Goal: Information Seeking & Learning: Learn about a topic

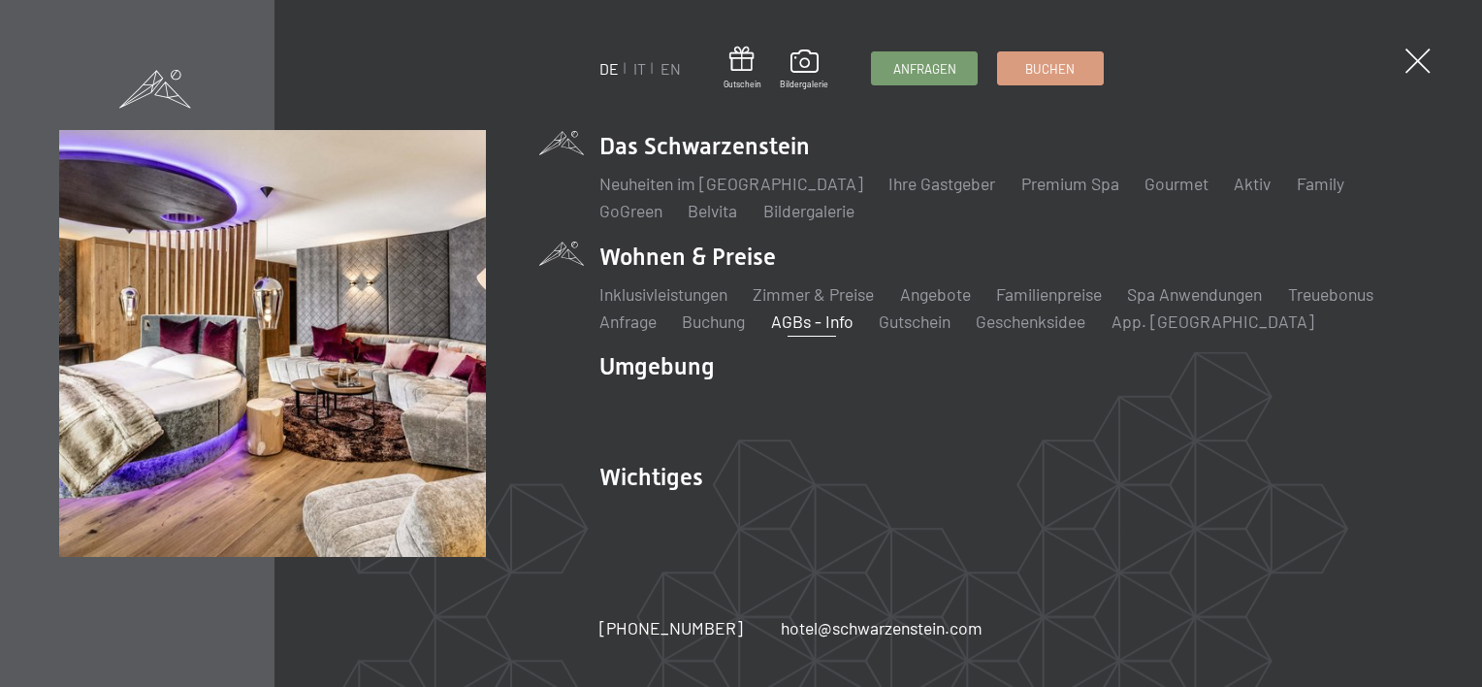
click at [815, 322] on link "AGBs - Info" at bounding box center [812, 320] width 82 height 21
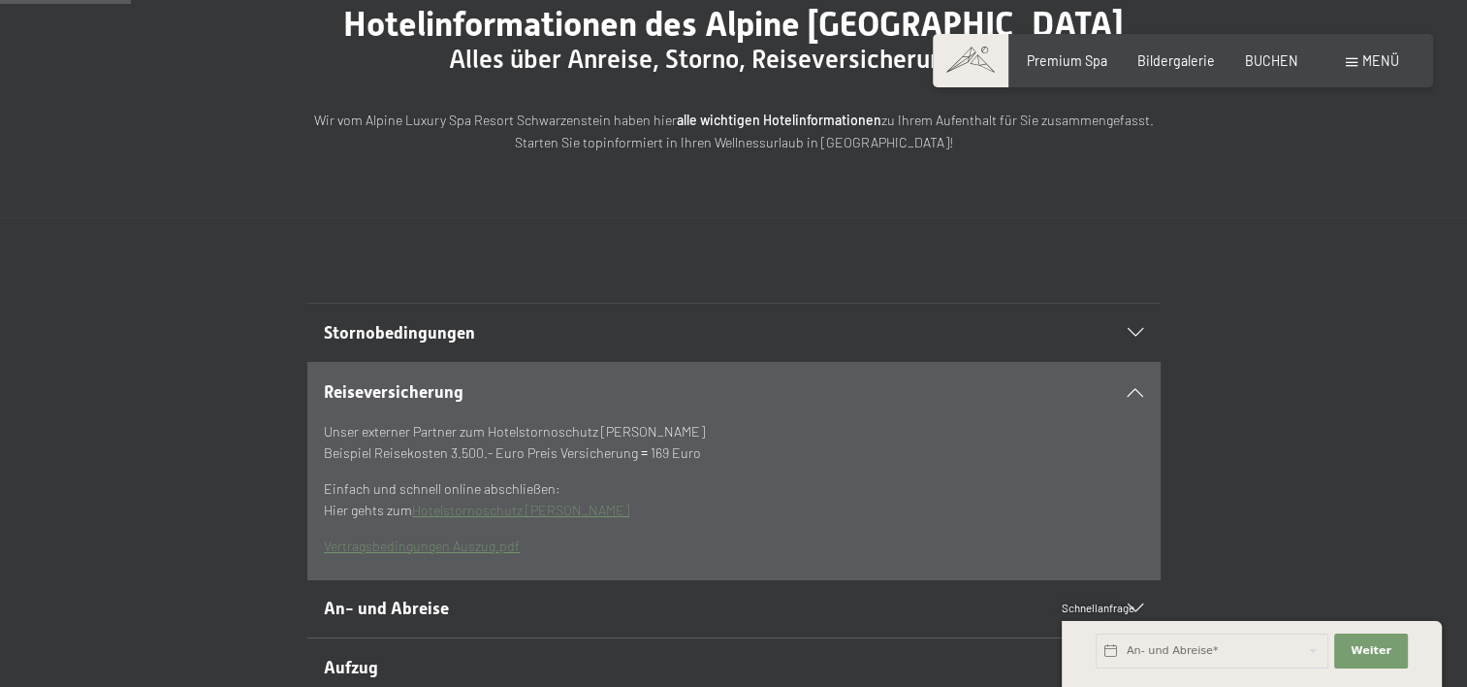
scroll to position [194, 0]
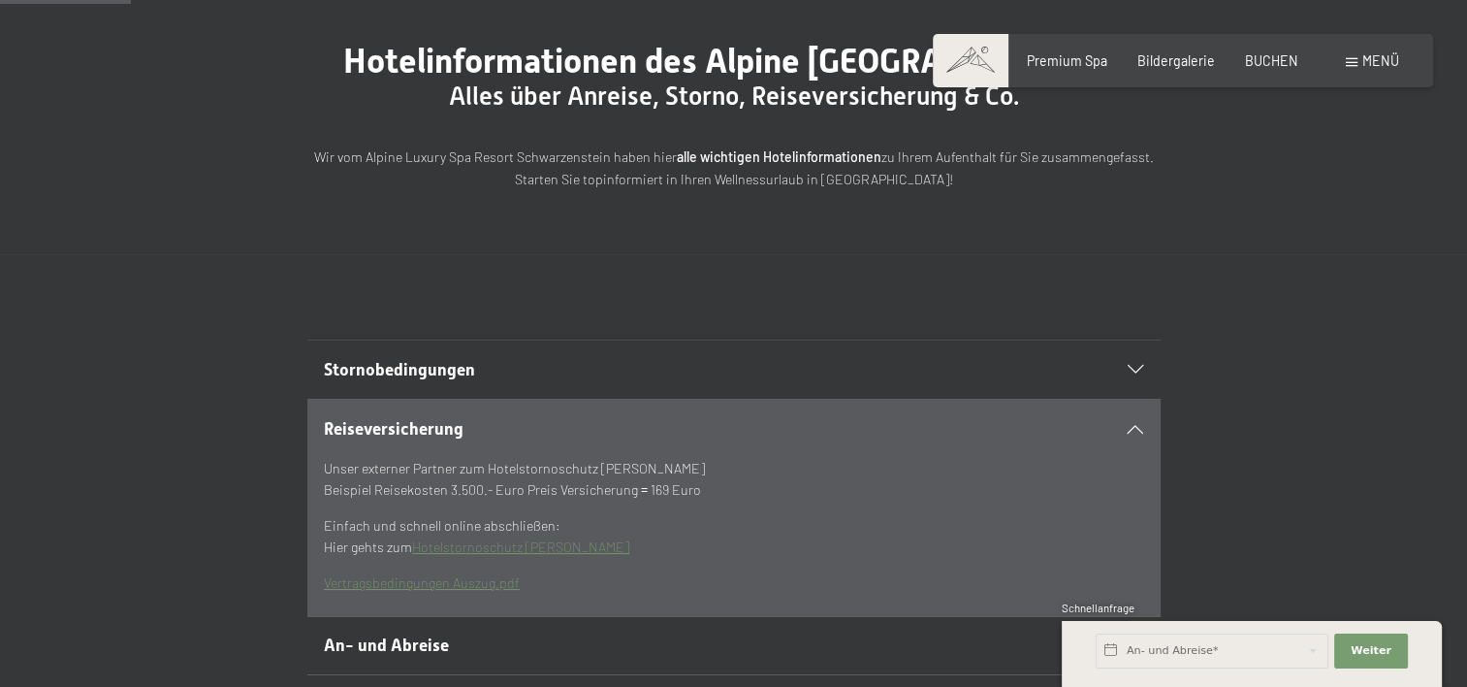
click at [1138, 433] on icon at bounding box center [1136, 428] width 16 height 9
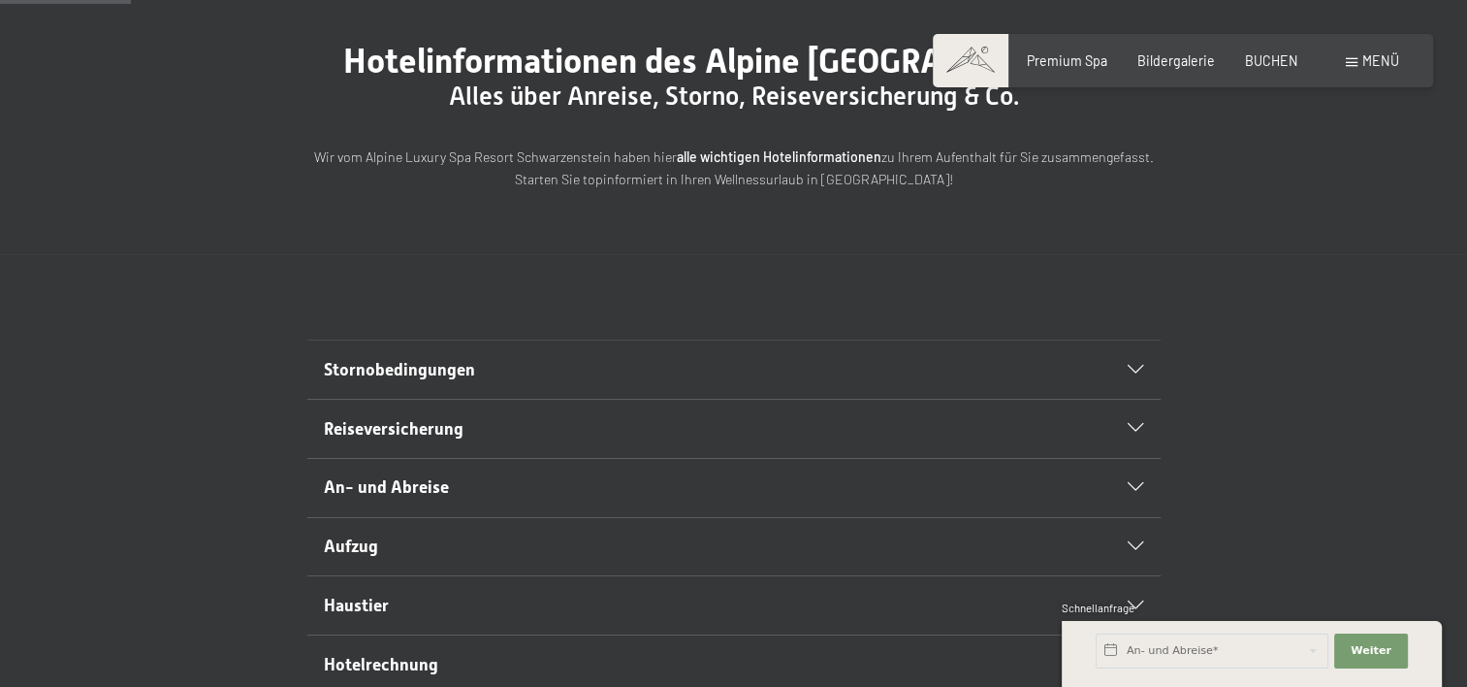
click at [1134, 399] on div "Stornobedingungen" at bounding box center [733, 369] width 819 height 58
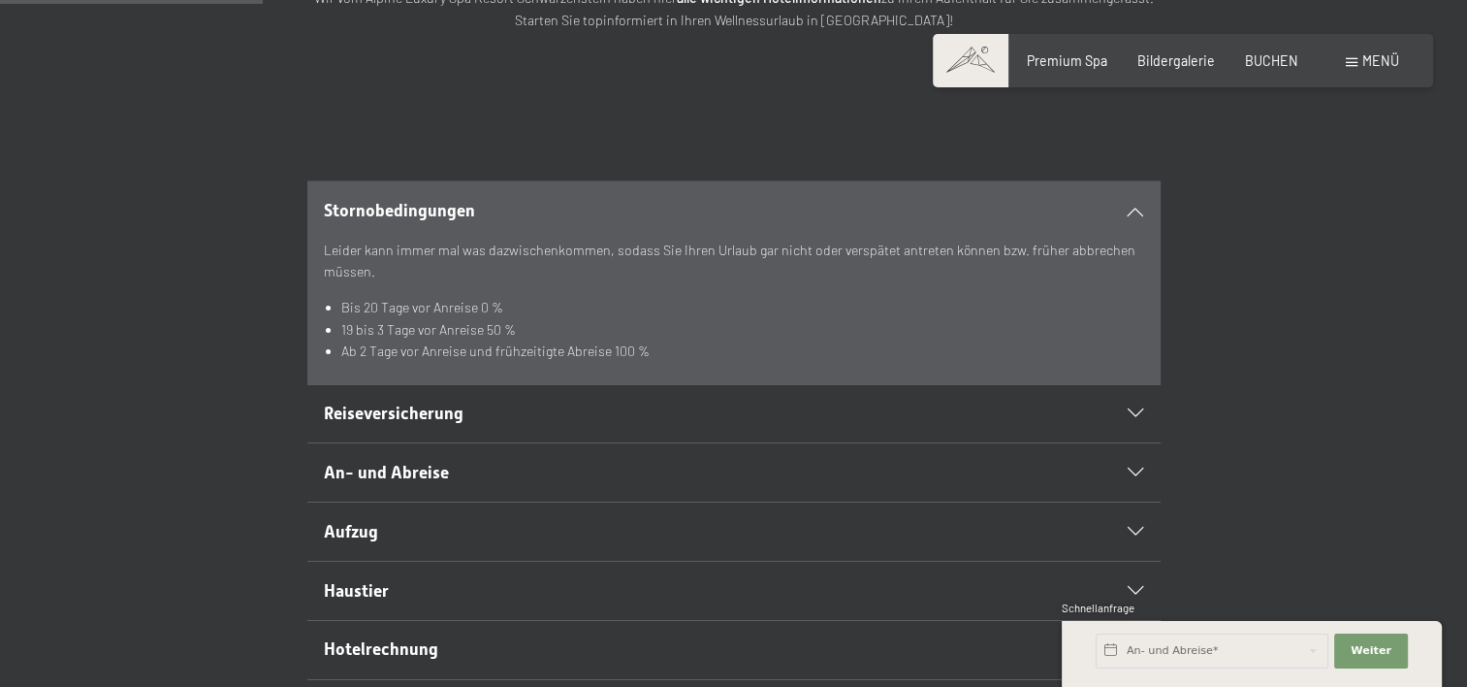
scroll to position [388, 0]
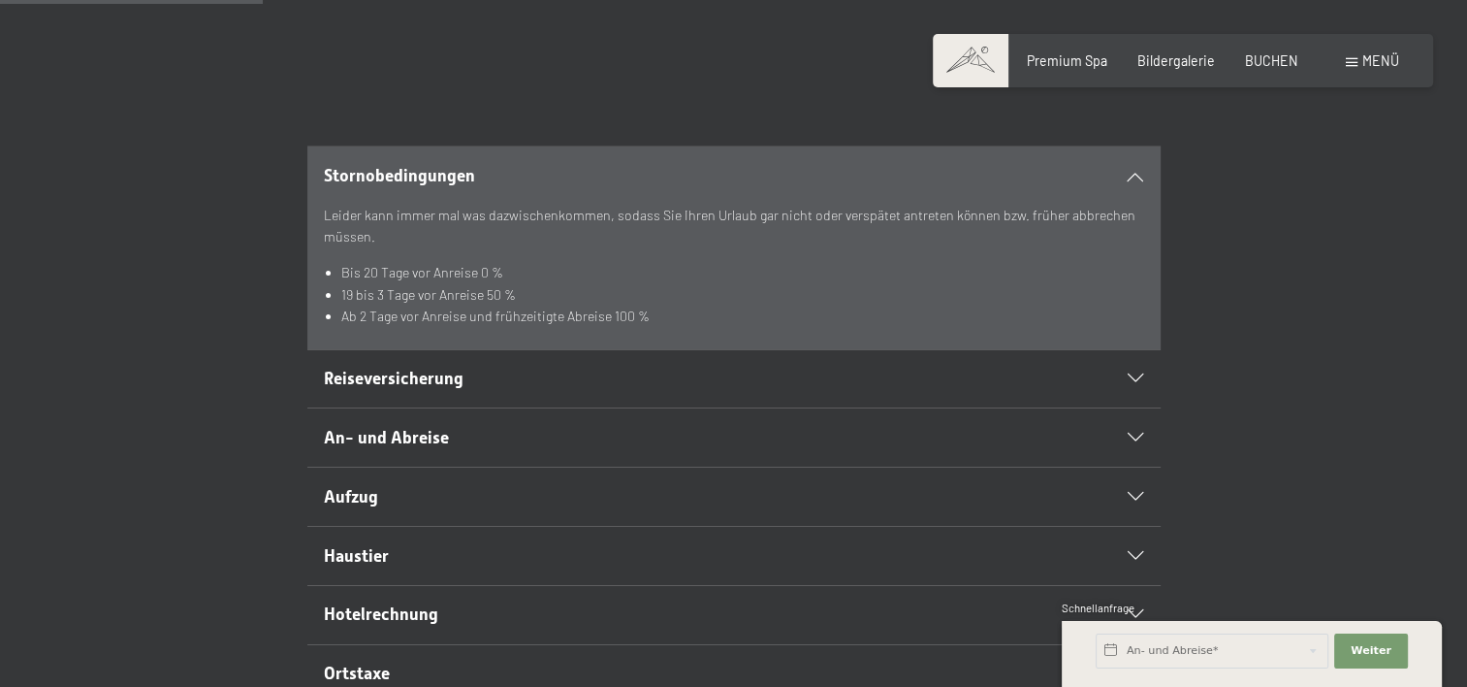
click at [1129, 180] on icon at bounding box center [1136, 176] width 16 height 9
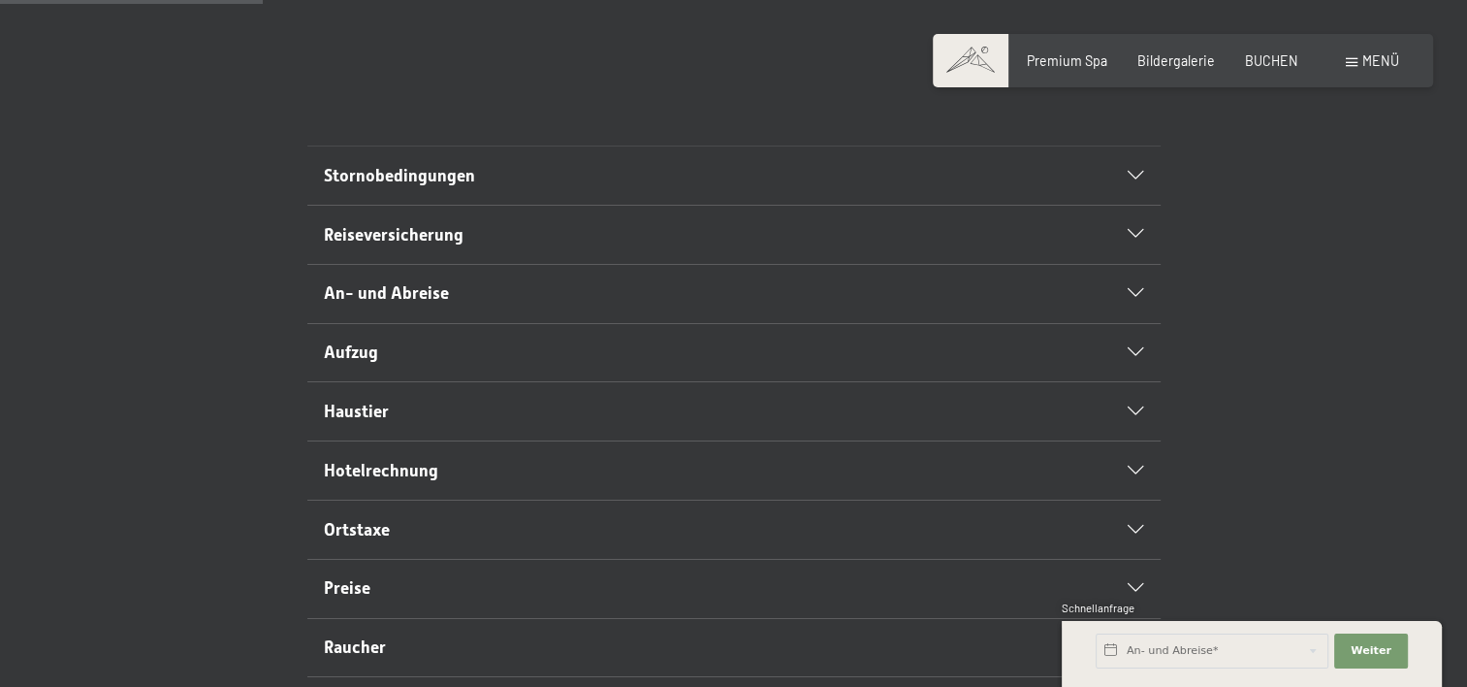
click at [1129, 416] on icon at bounding box center [1136, 411] width 16 height 9
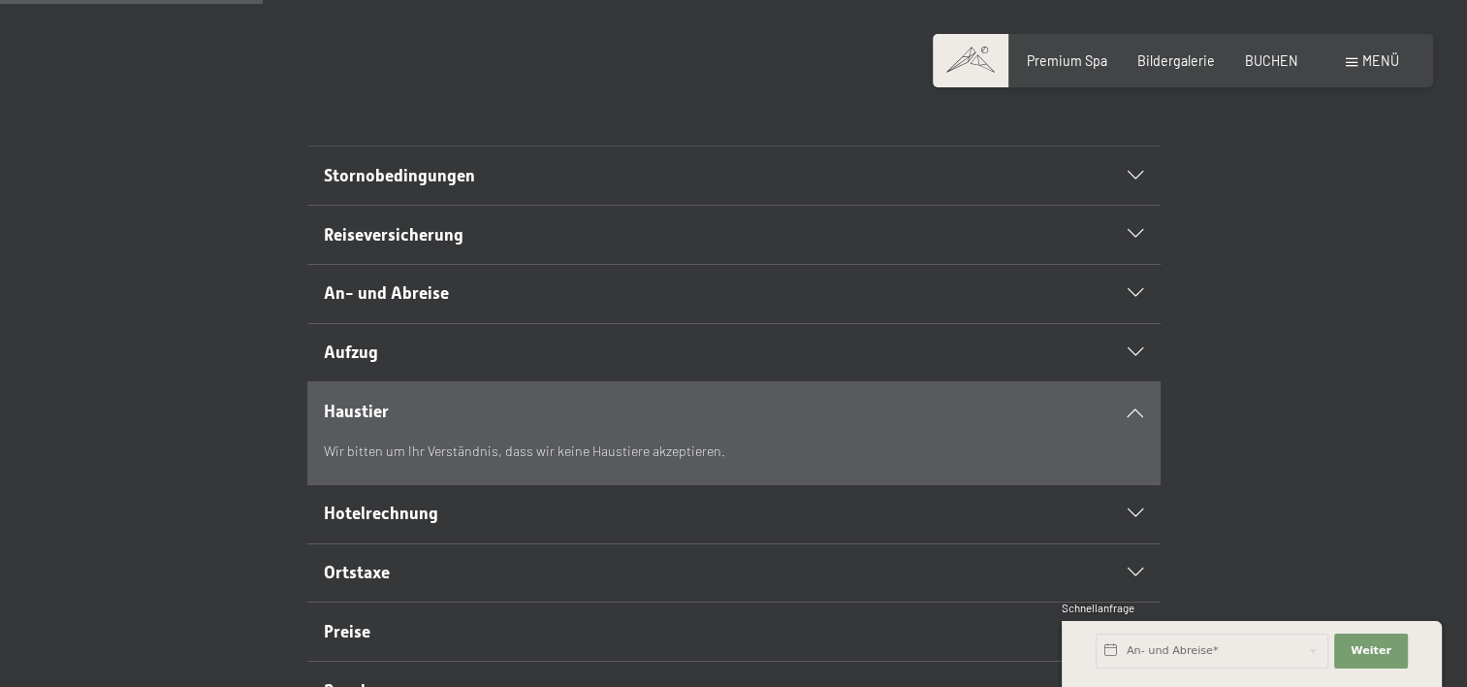
click at [1129, 416] on div at bounding box center [1125, 411] width 37 height 9
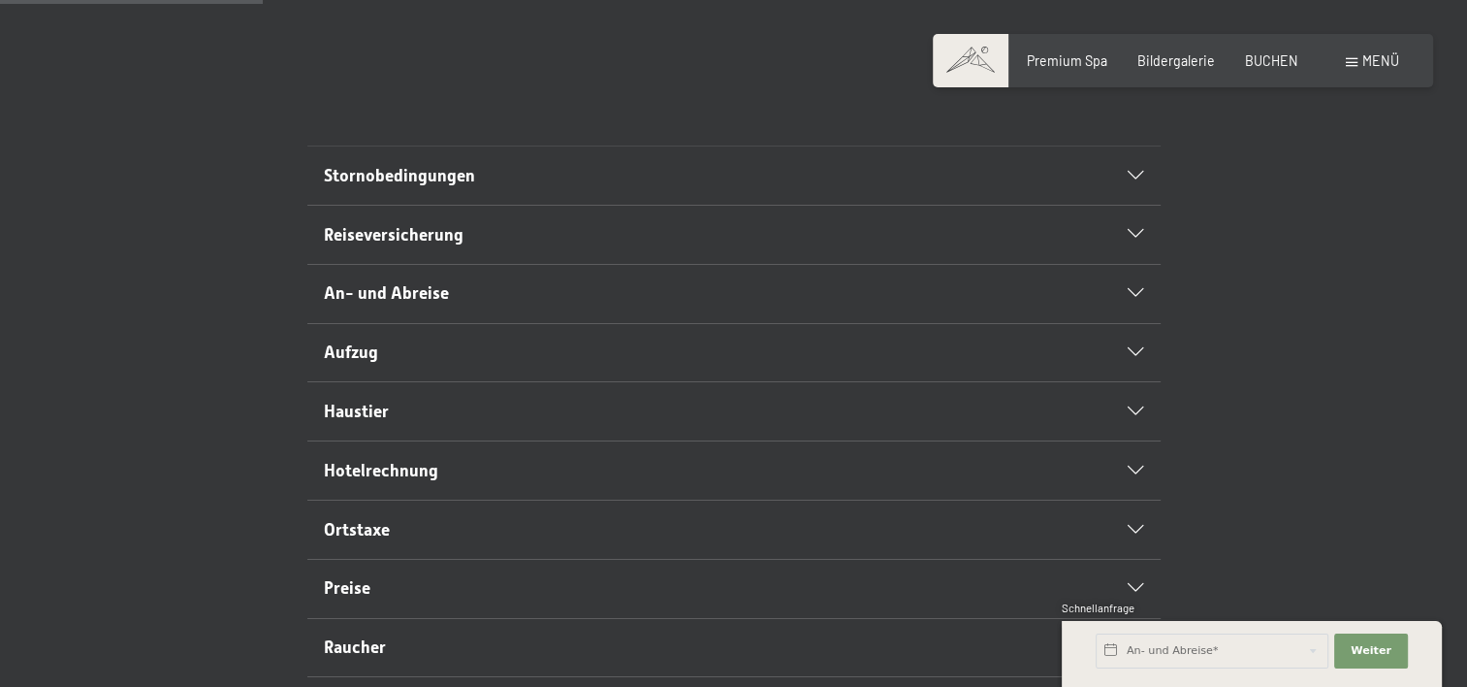
click at [1138, 475] on icon at bounding box center [1136, 470] width 16 height 9
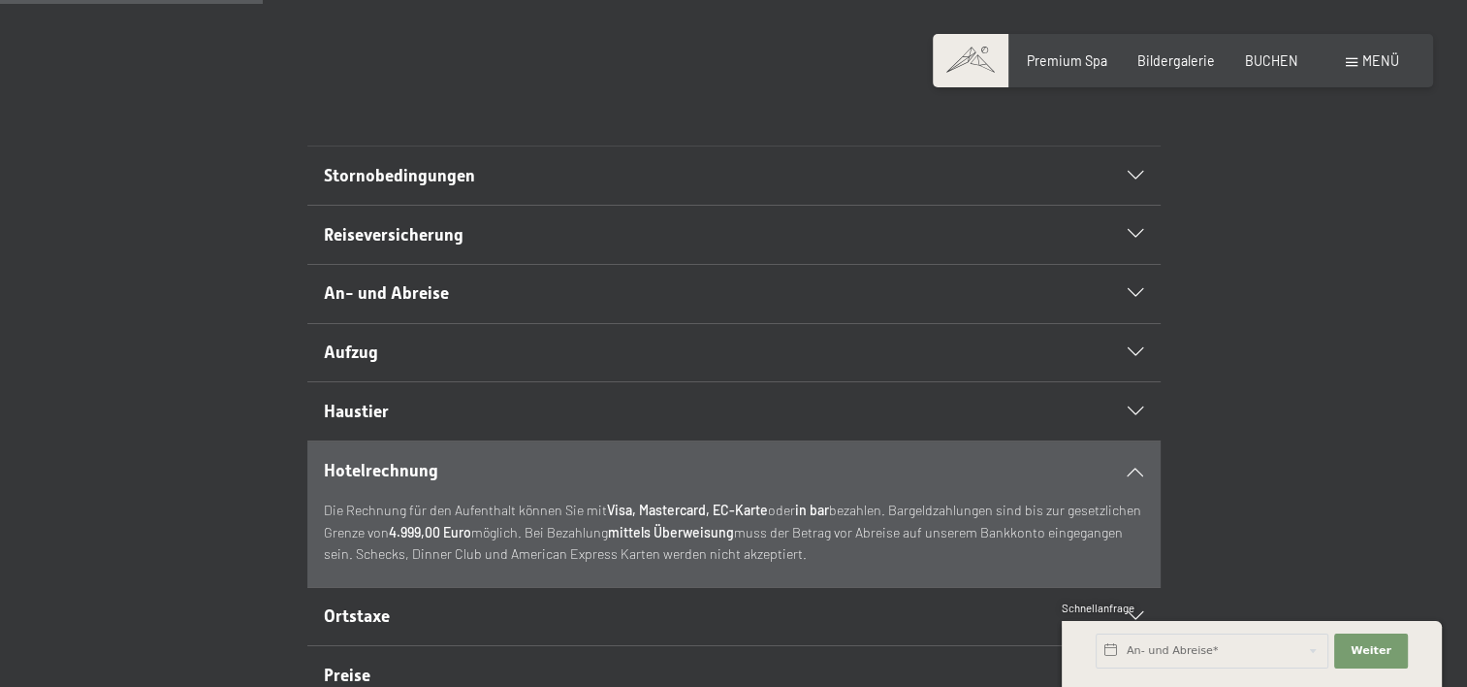
click at [1138, 475] on icon at bounding box center [1136, 470] width 16 height 9
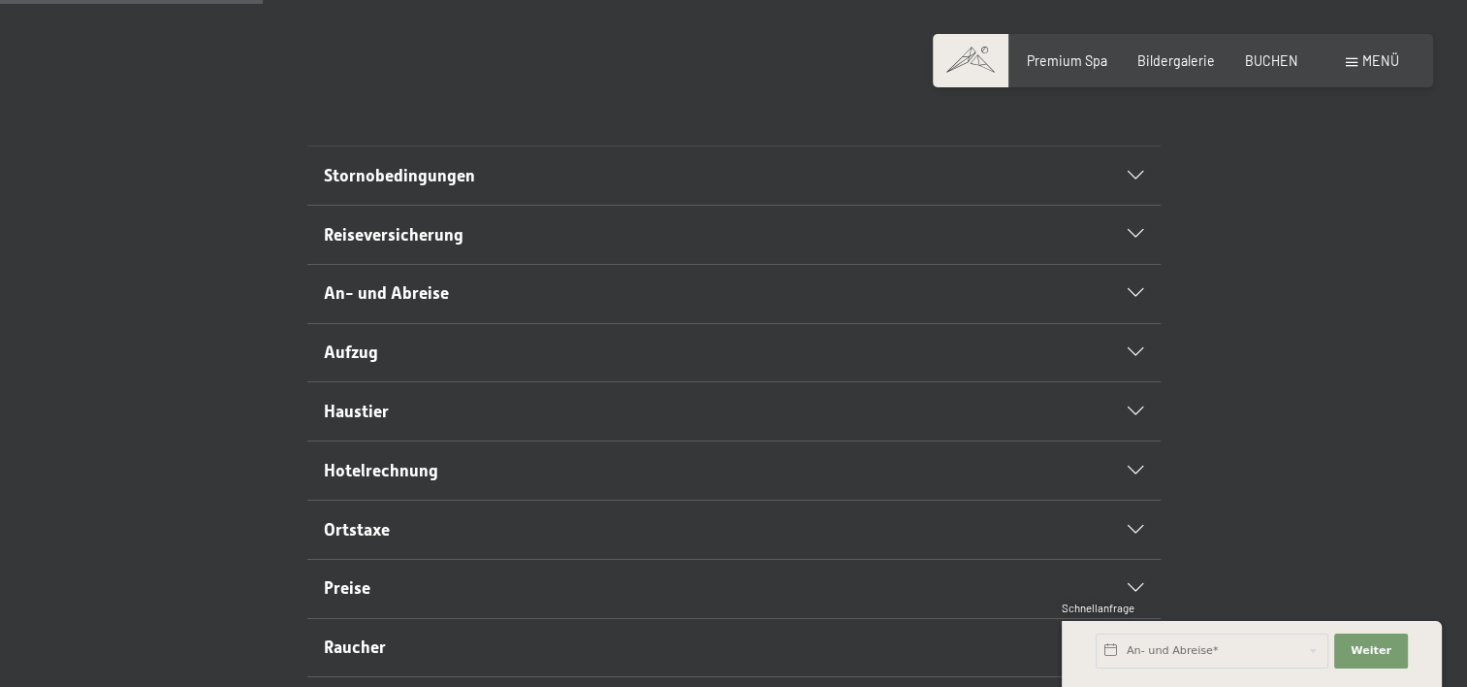
click at [1128, 534] on icon at bounding box center [1136, 530] width 16 height 9
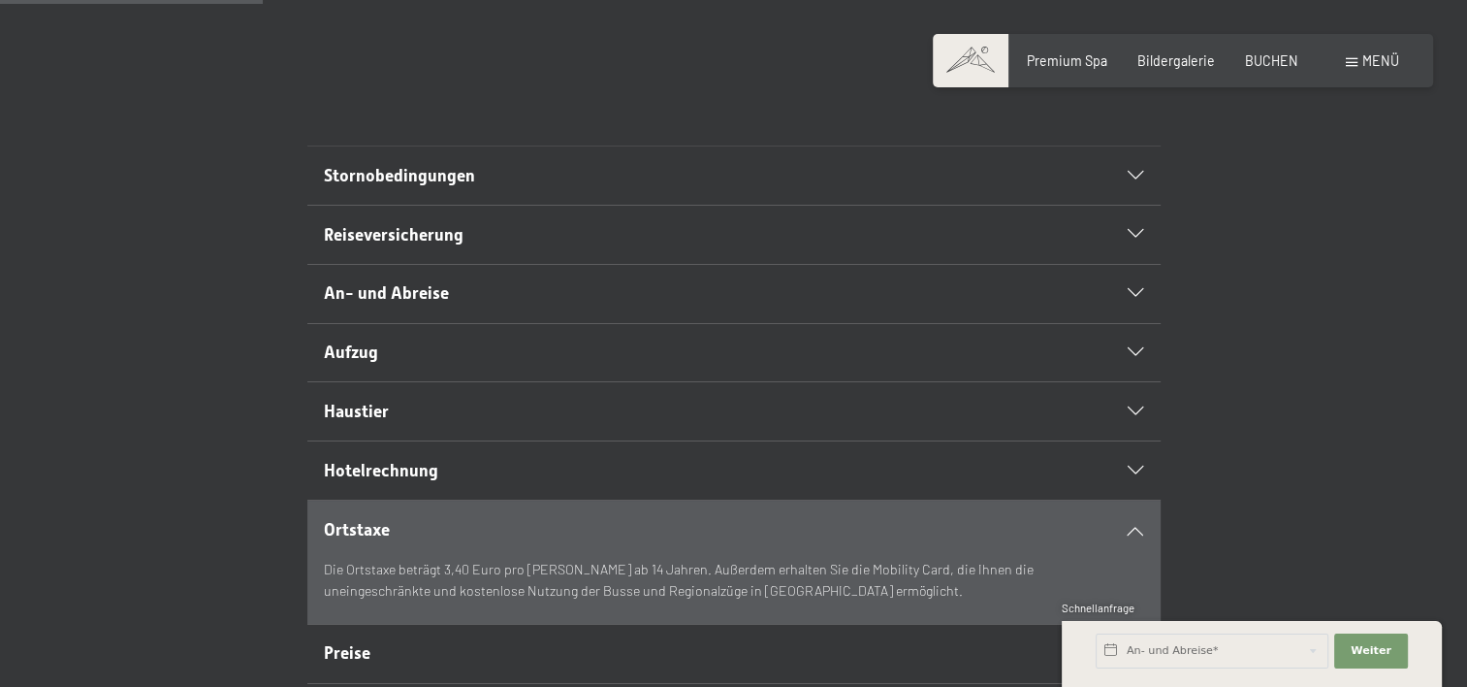
click at [1128, 534] on icon at bounding box center [1136, 530] width 16 height 9
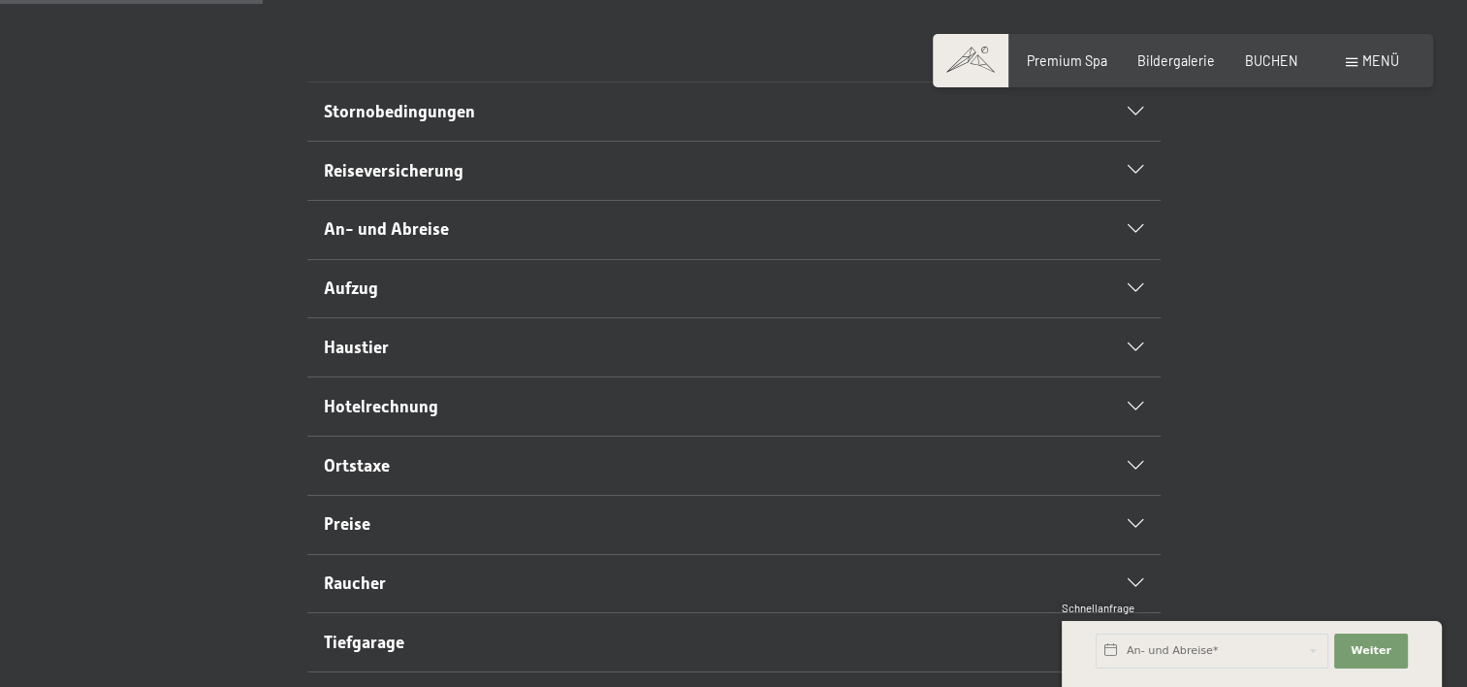
scroll to position [485, 0]
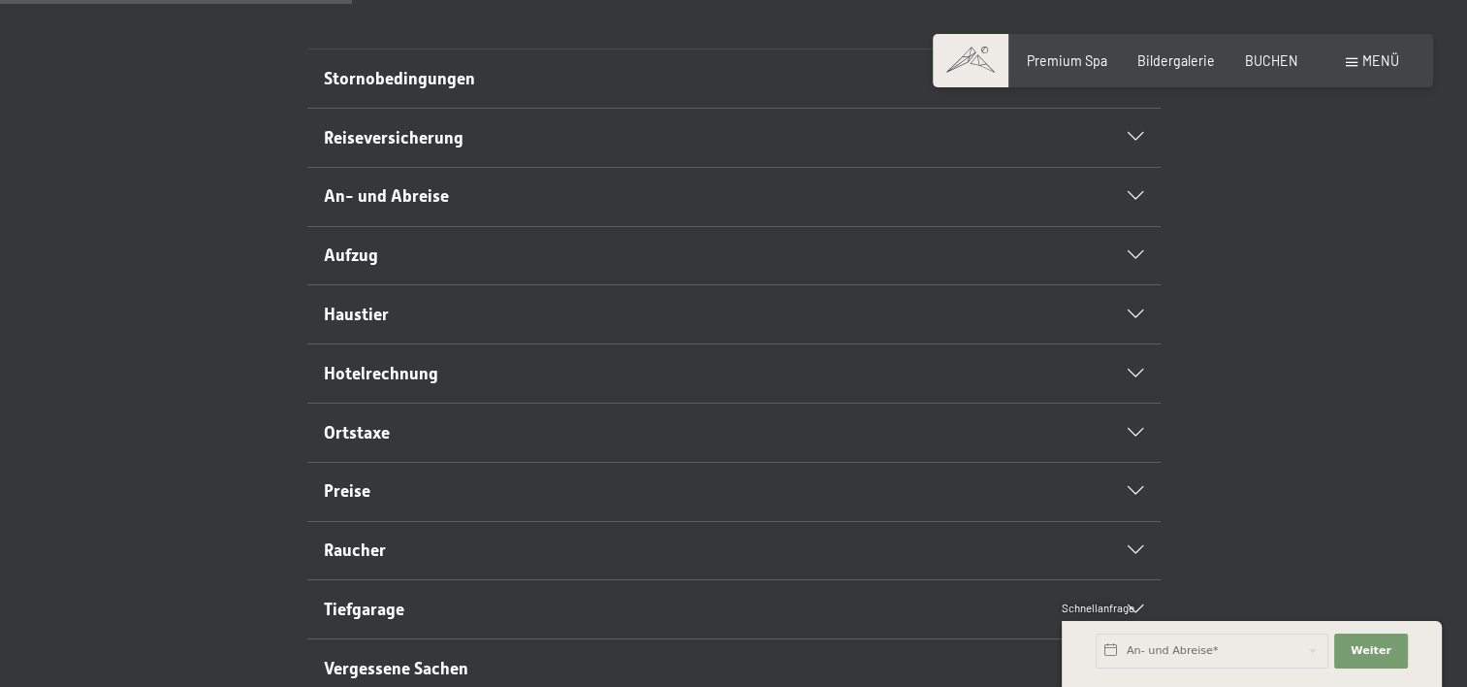
click at [1138, 496] on icon at bounding box center [1136, 491] width 16 height 9
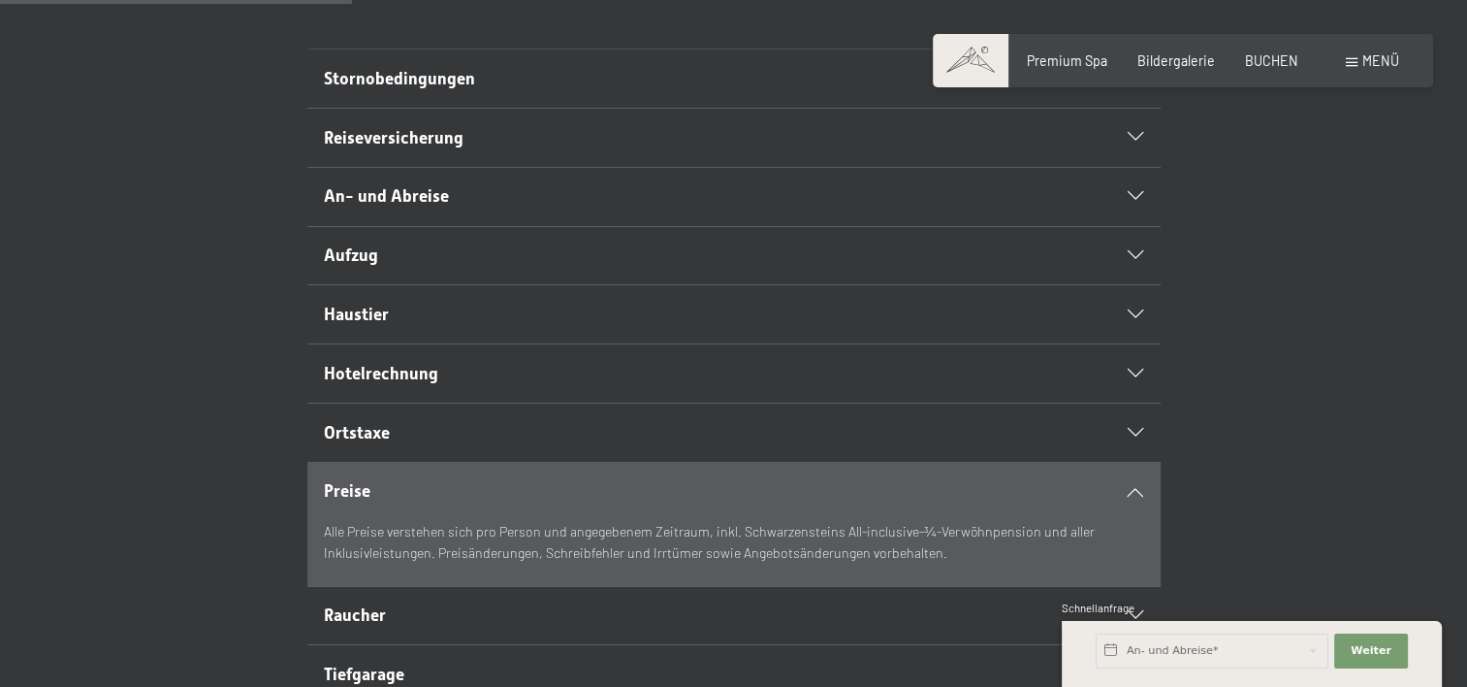
click at [1138, 496] on icon at bounding box center [1136, 491] width 16 height 9
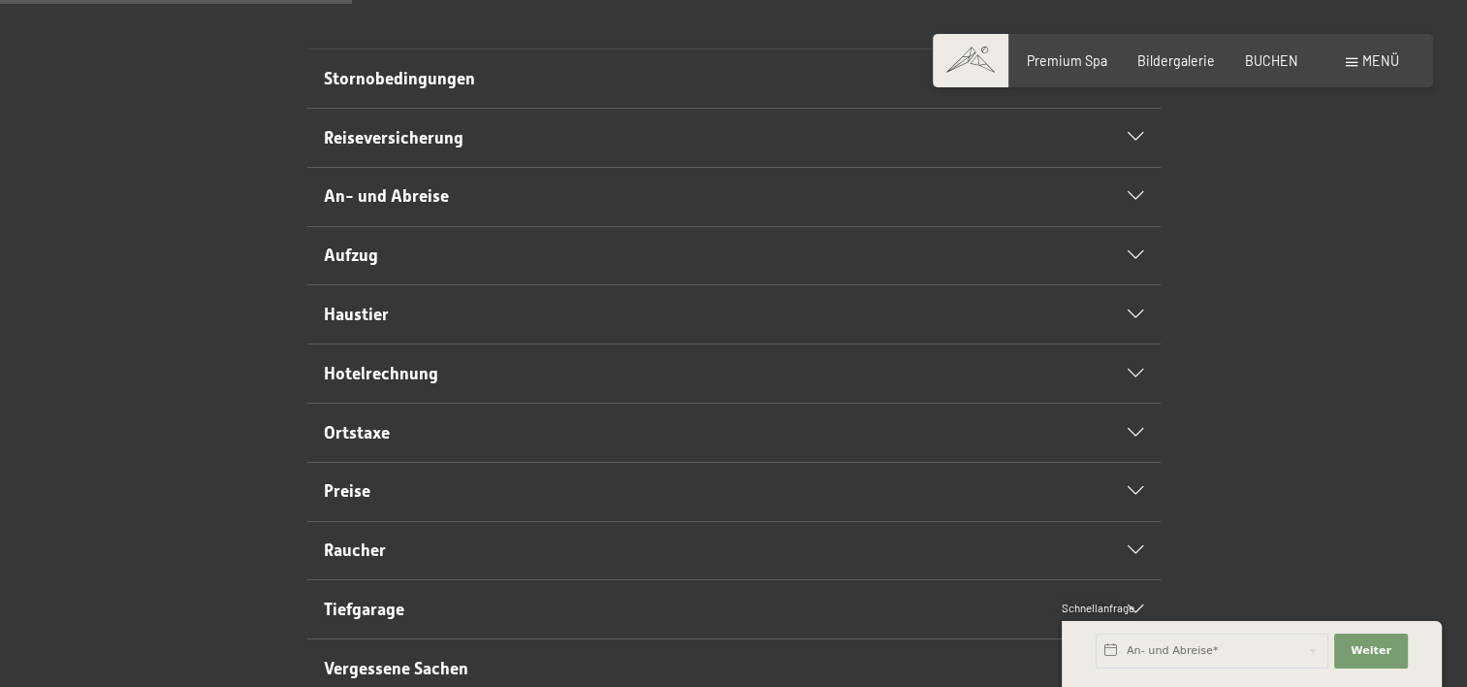
click at [1132, 555] on icon at bounding box center [1136, 550] width 16 height 9
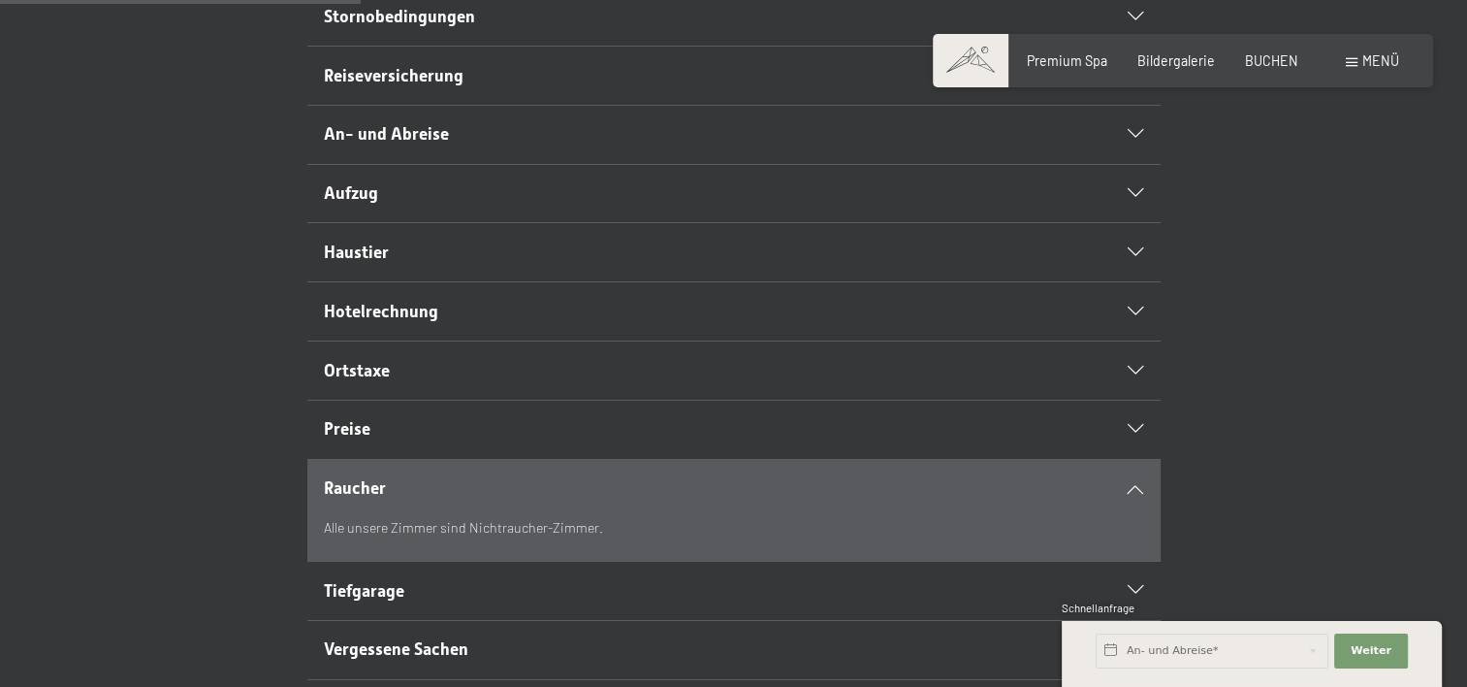
scroll to position [582, 0]
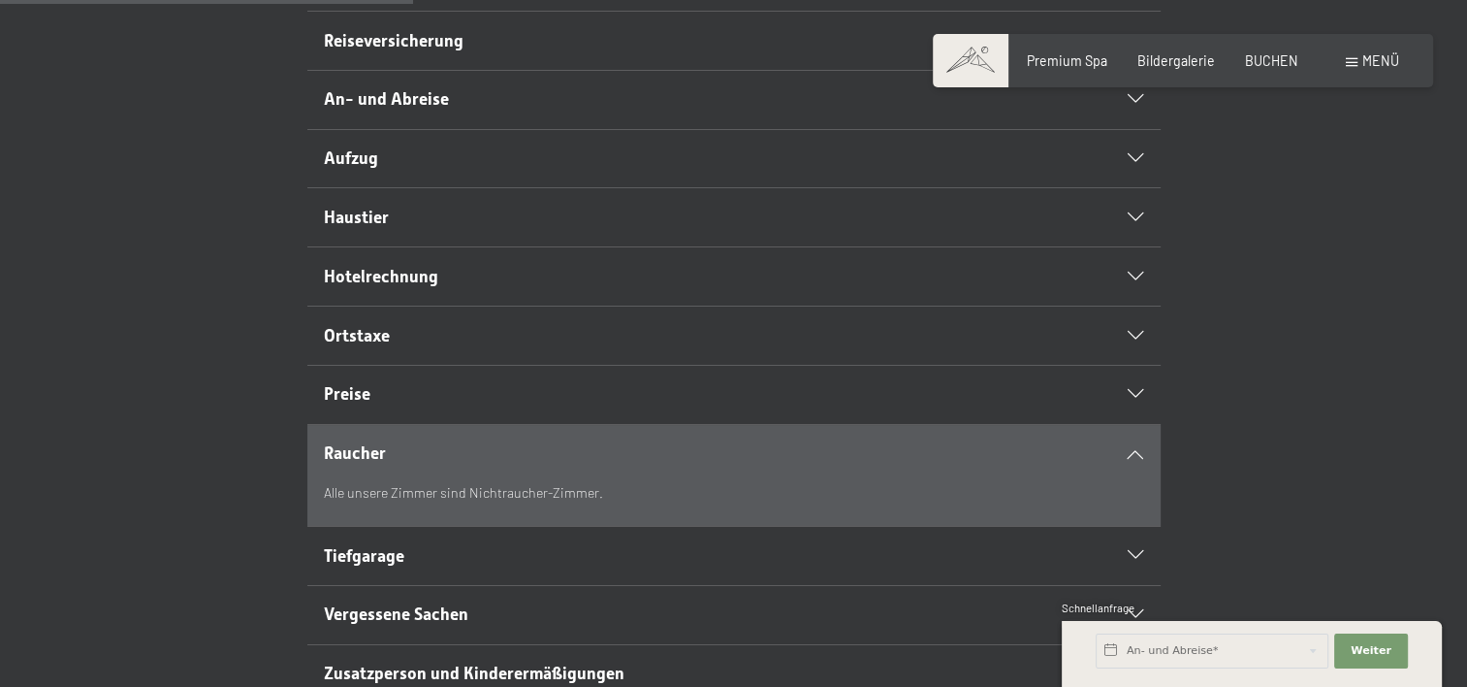
click at [1134, 458] on icon at bounding box center [1136, 453] width 16 height 9
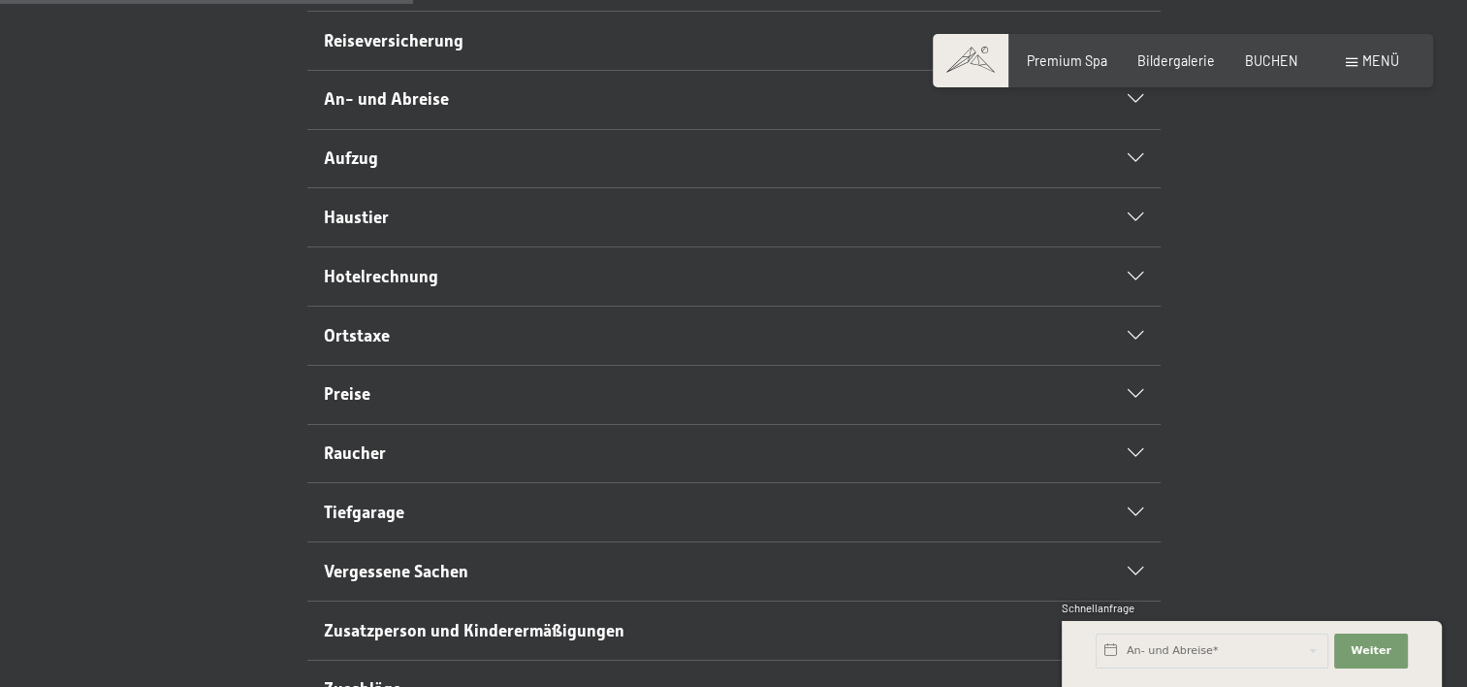
click at [1130, 517] on icon at bounding box center [1136, 512] width 16 height 9
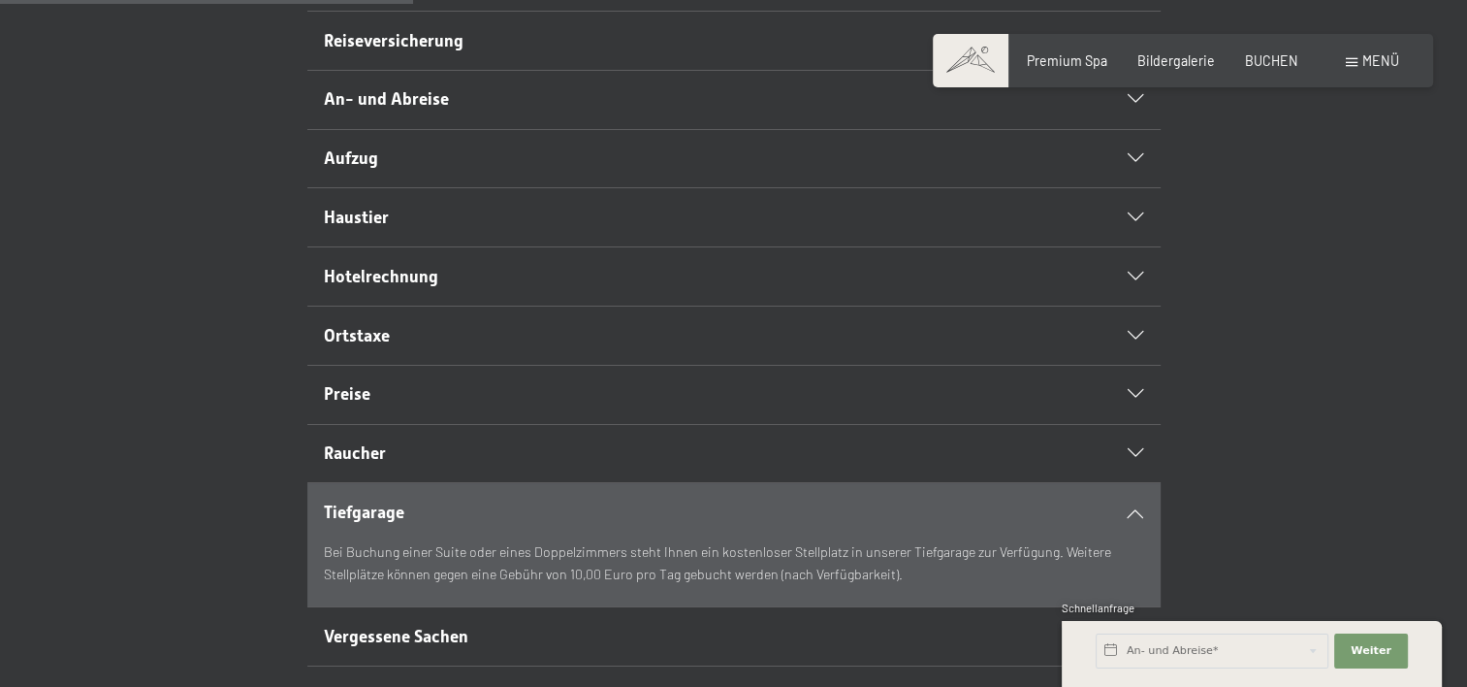
click at [1131, 517] on icon at bounding box center [1136, 512] width 16 height 9
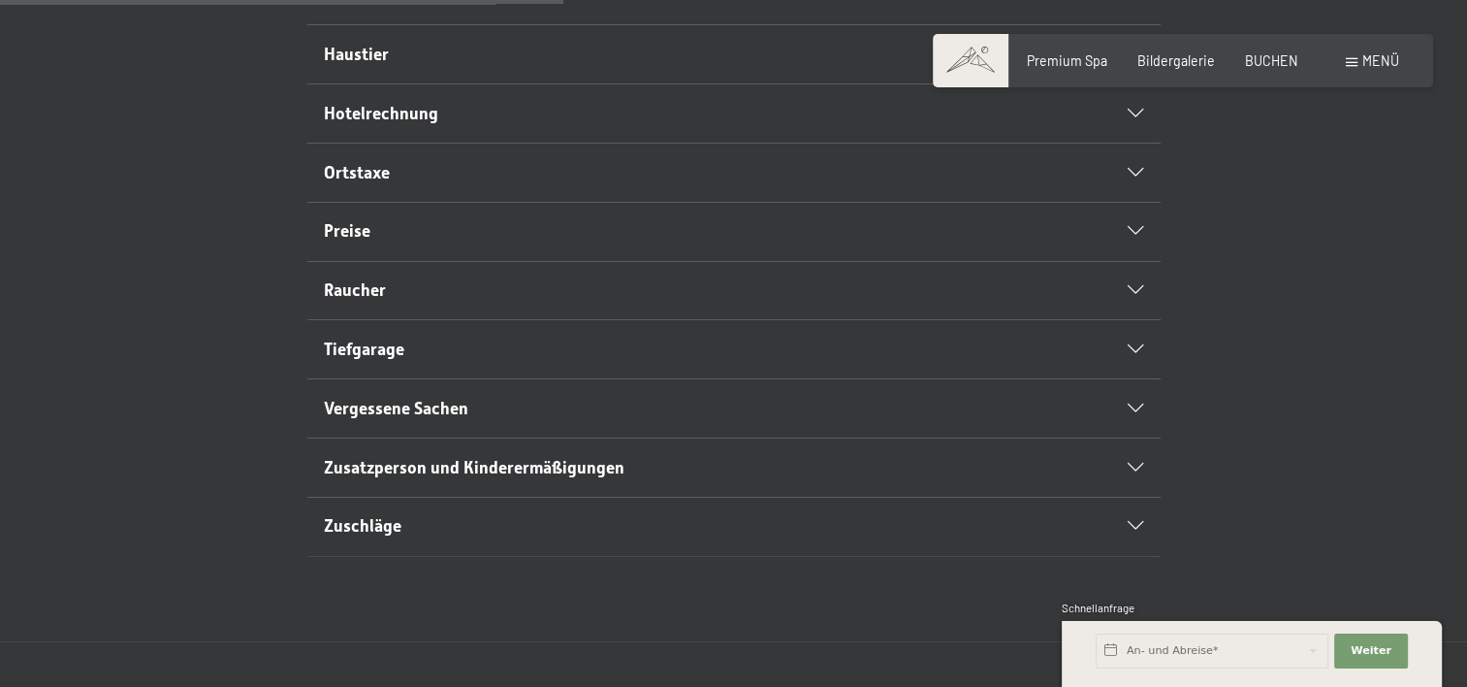
scroll to position [776, 0]
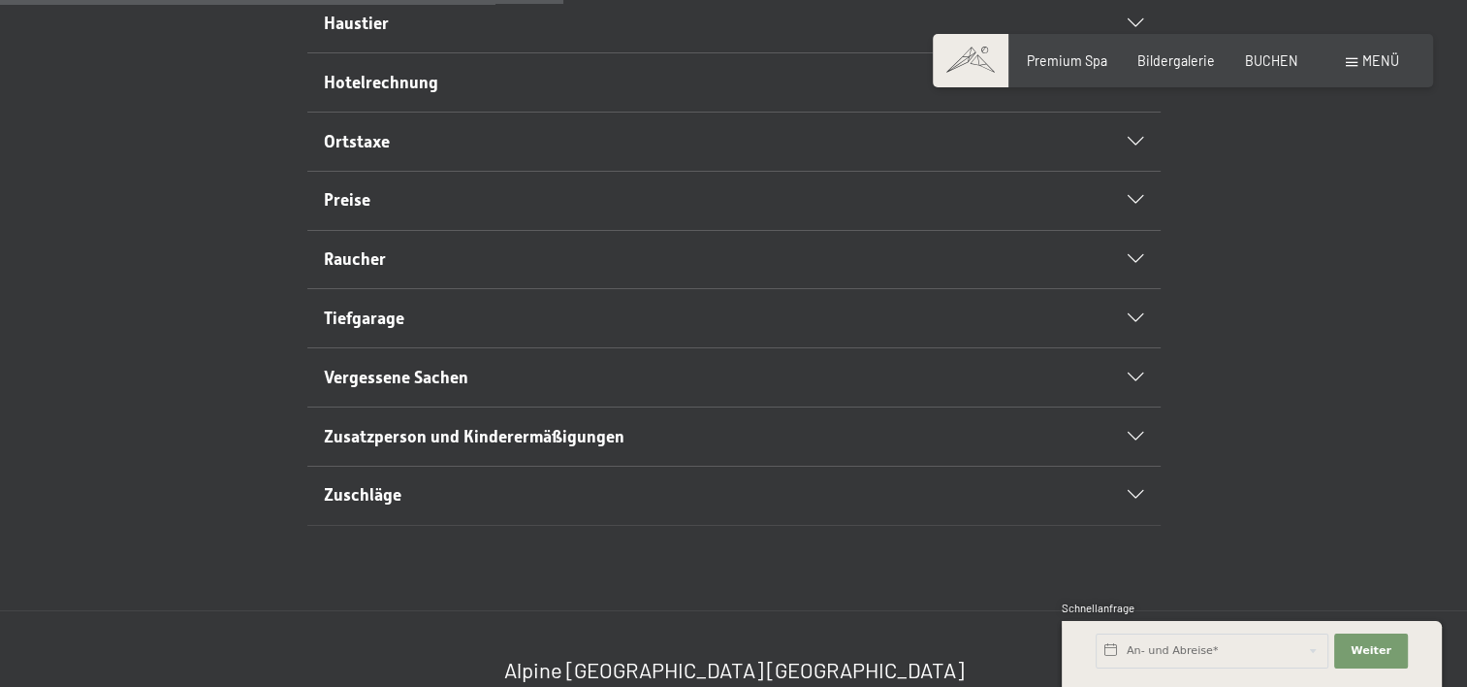
click at [1137, 499] on icon at bounding box center [1136, 495] width 16 height 9
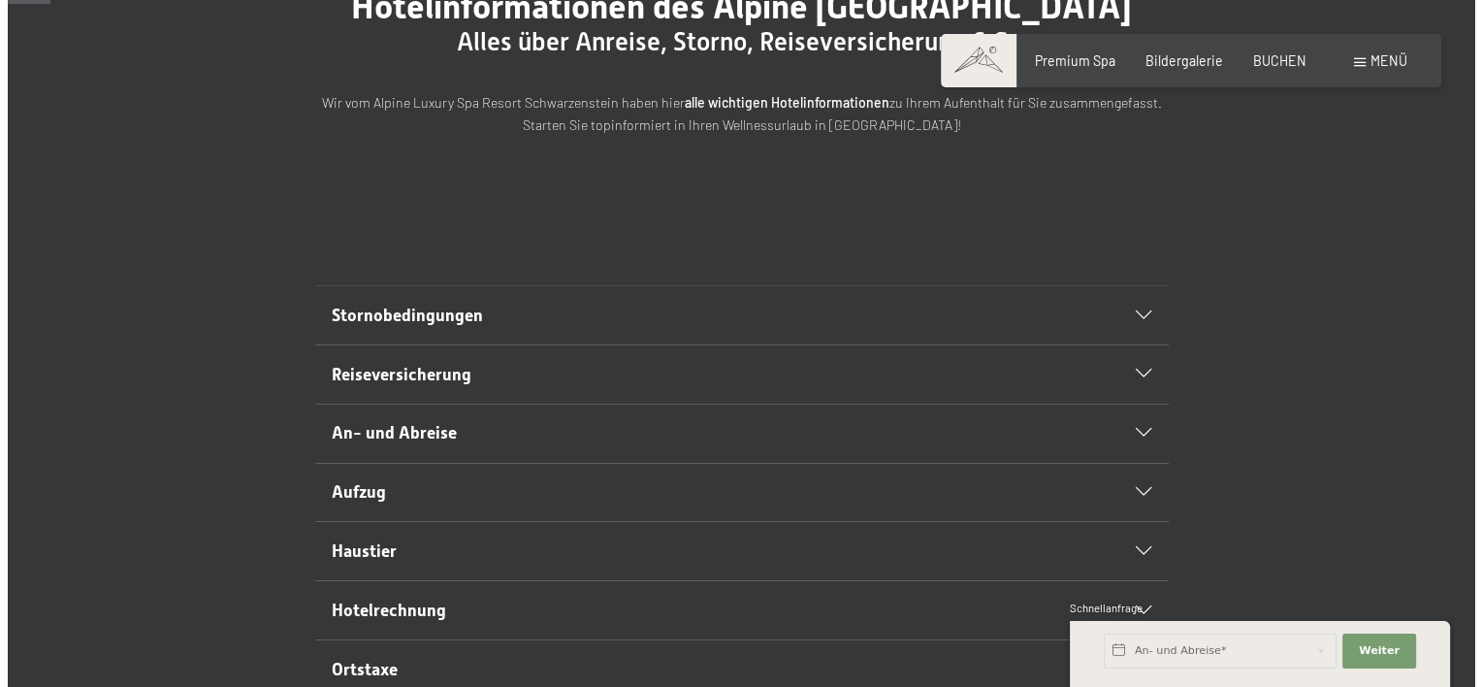
scroll to position [0, 0]
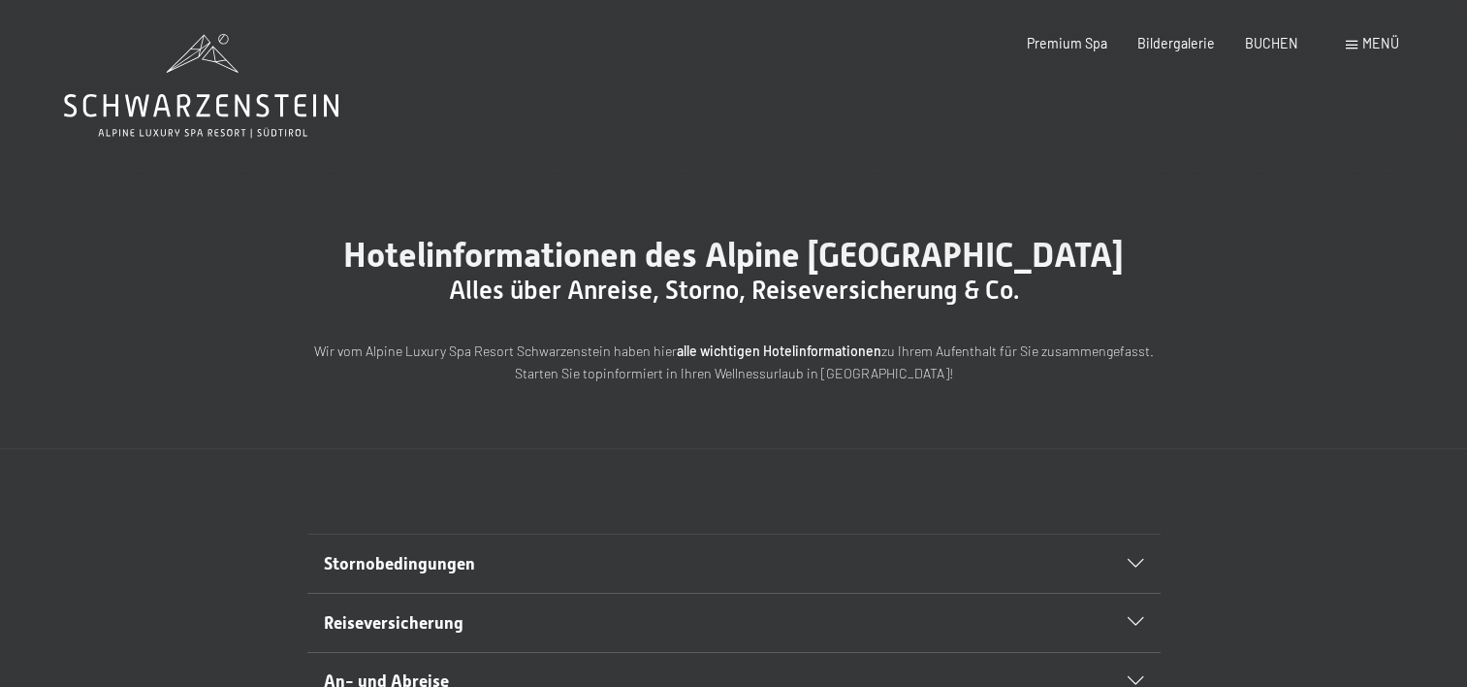
click at [1358, 39] on div "Menü" at bounding box center [1372, 43] width 53 height 19
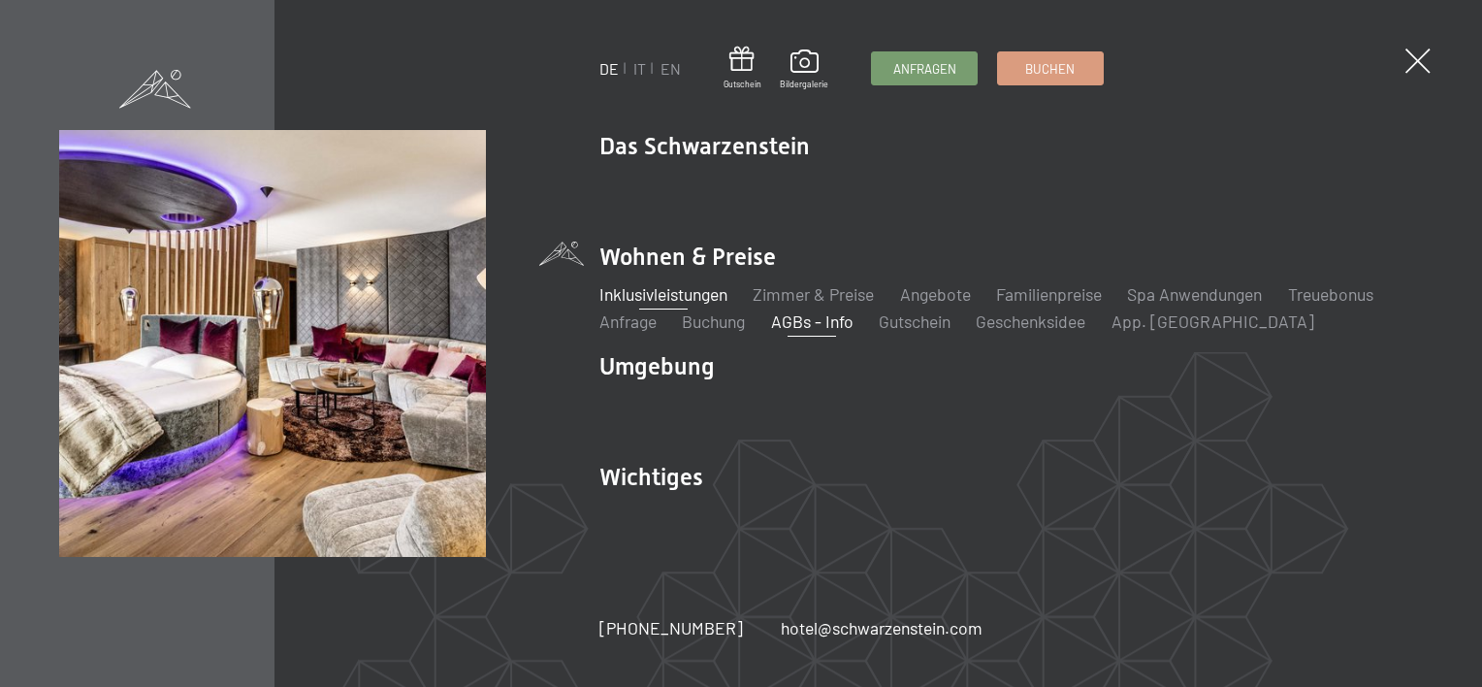
click at [679, 291] on link "Inklusivleistungen" at bounding box center [663, 293] width 128 height 21
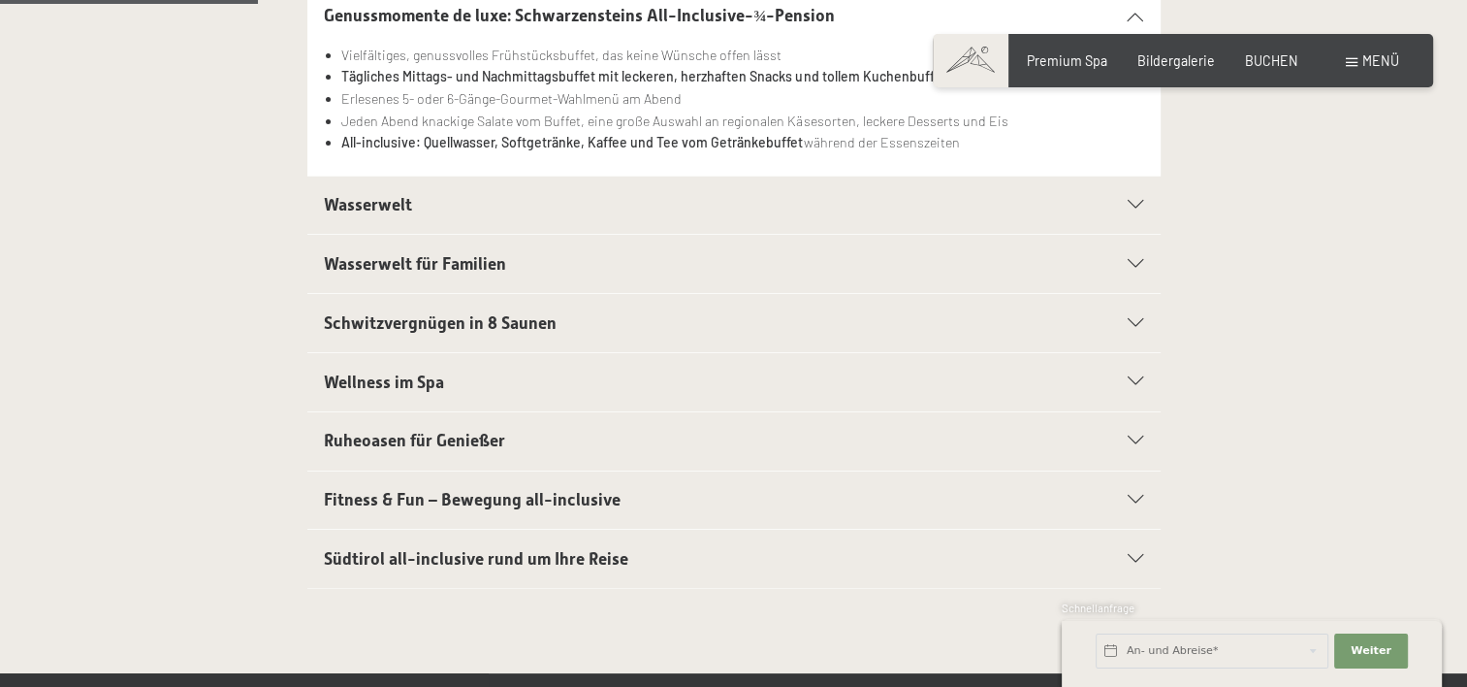
scroll to position [582, 0]
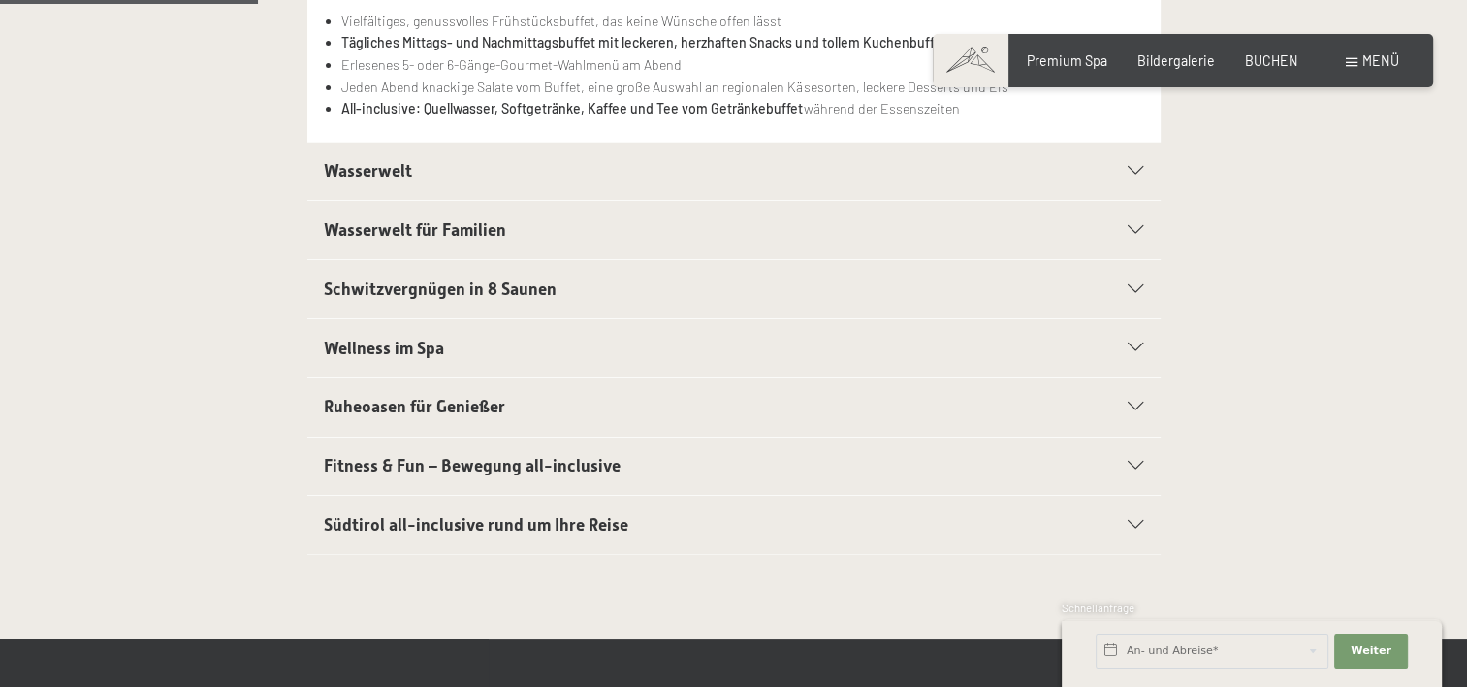
click at [1142, 528] on div "Südtirol all-inclusive rund um Ihre Reise" at bounding box center [733, 525] width 819 height 58
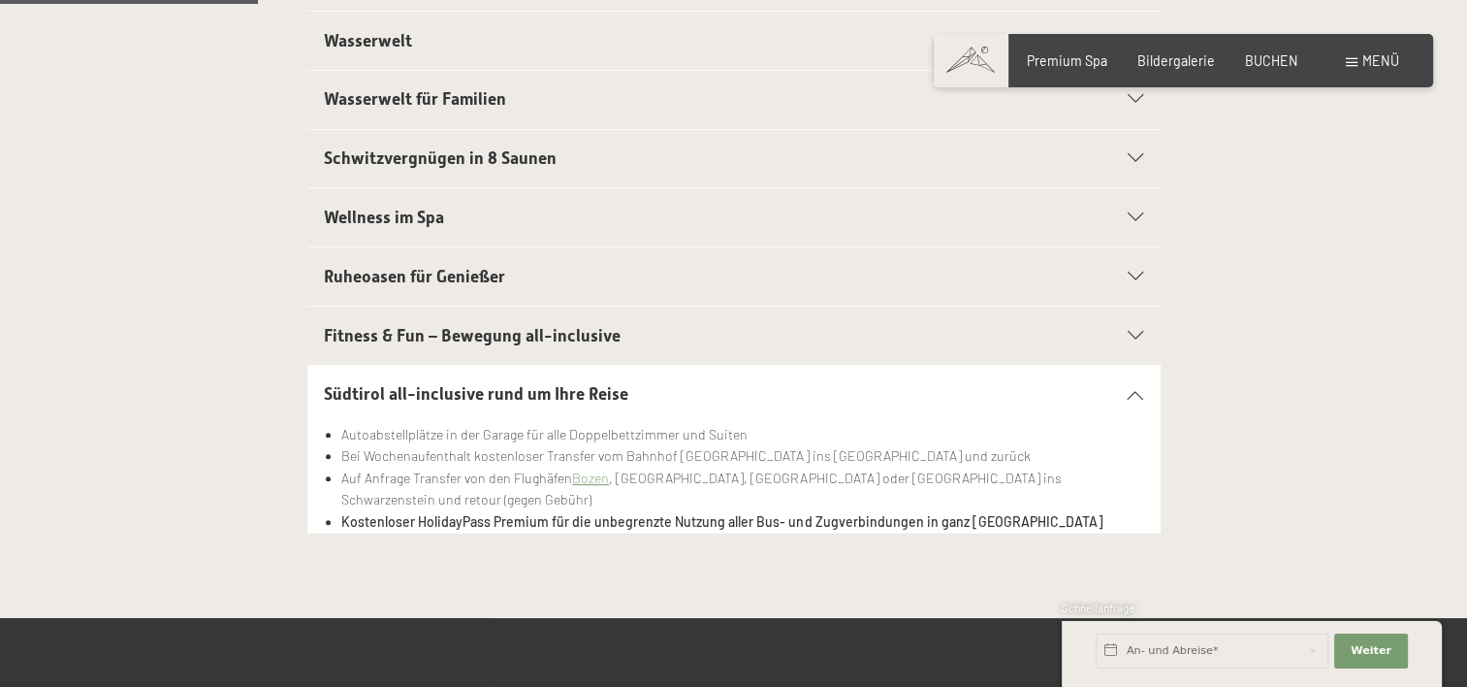
click at [1131, 392] on icon at bounding box center [1136, 394] width 16 height 9
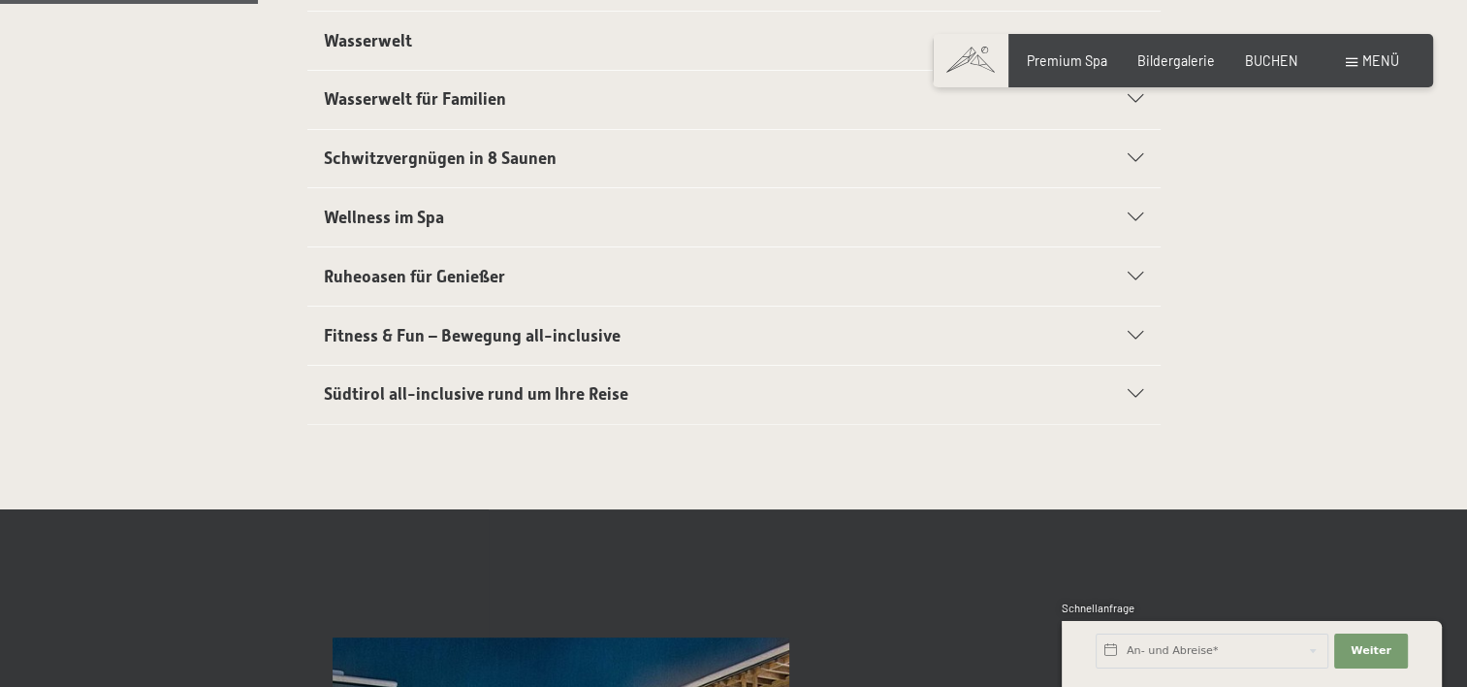
click at [1133, 337] on icon at bounding box center [1136, 336] width 16 height 9
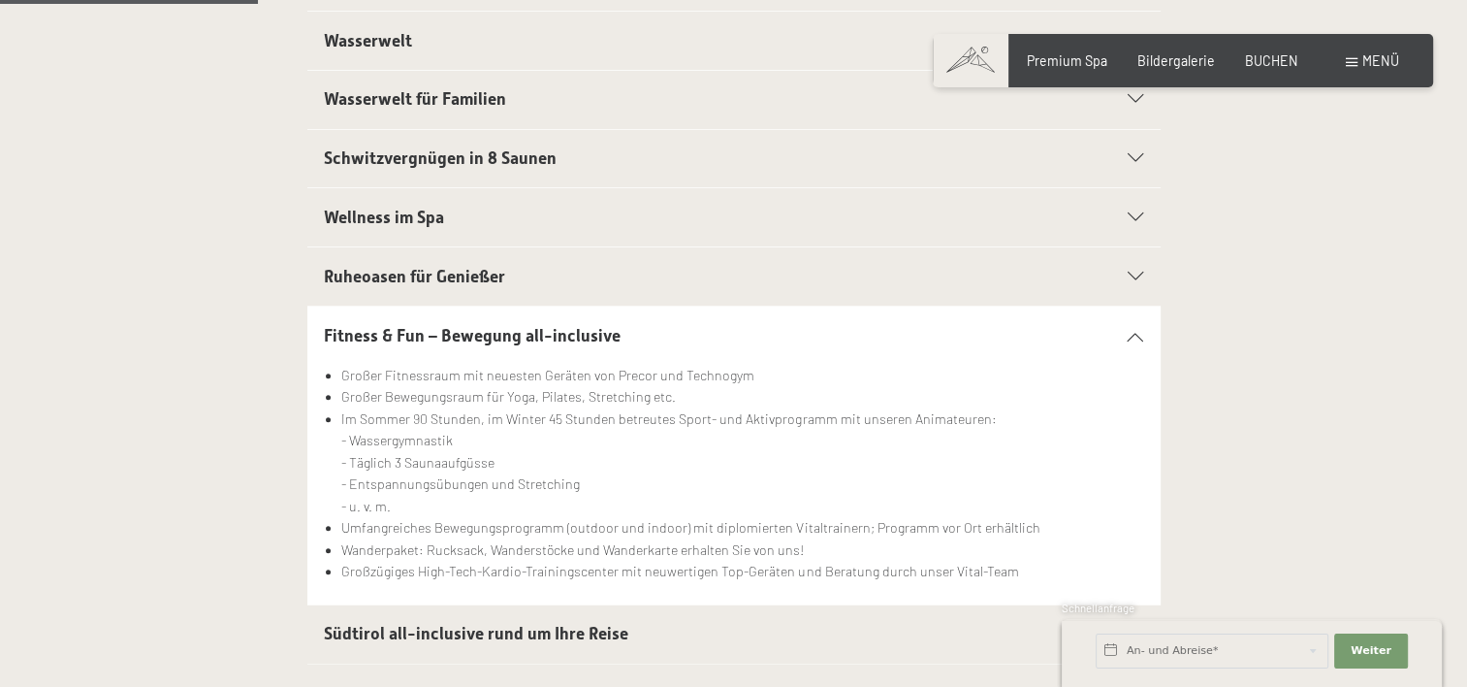
click at [1133, 337] on icon at bounding box center [1136, 336] width 16 height 9
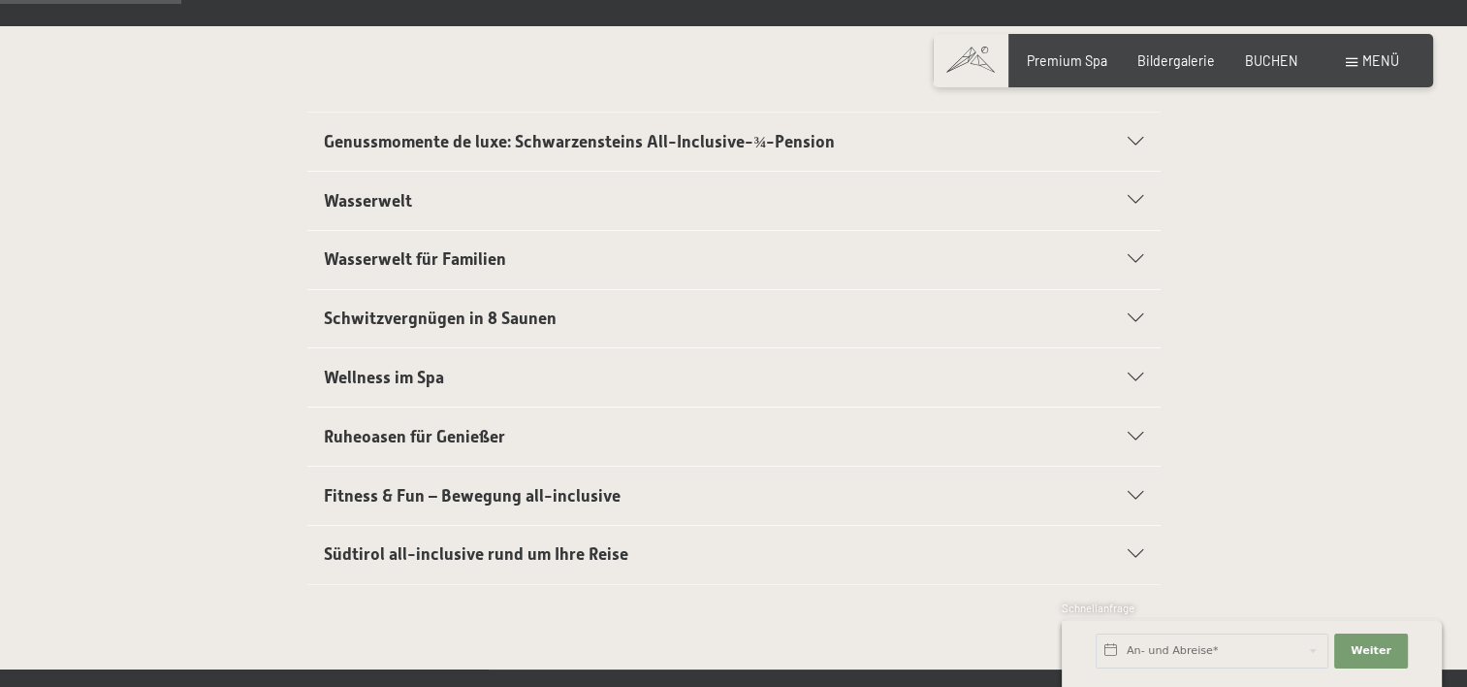
scroll to position [388, 0]
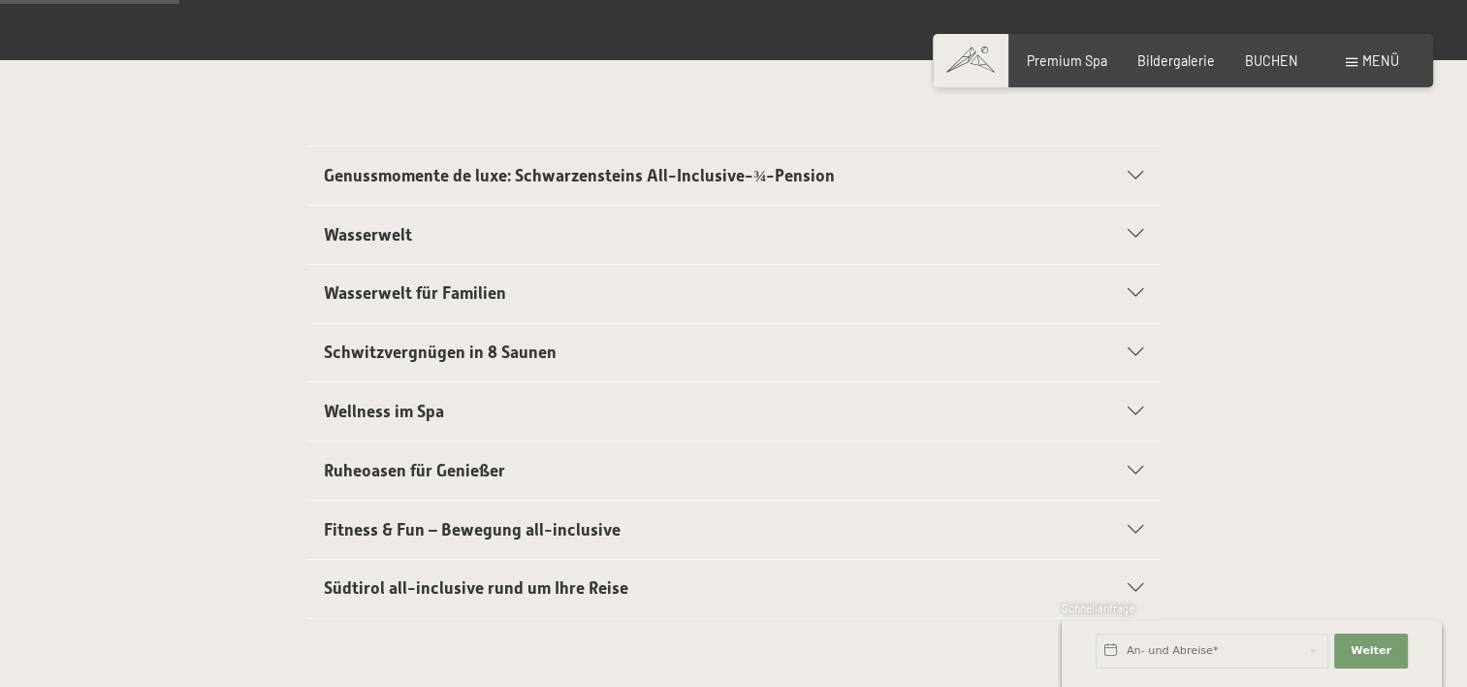
click at [1137, 231] on icon at bounding box center [1136, 234] width 16 height 9
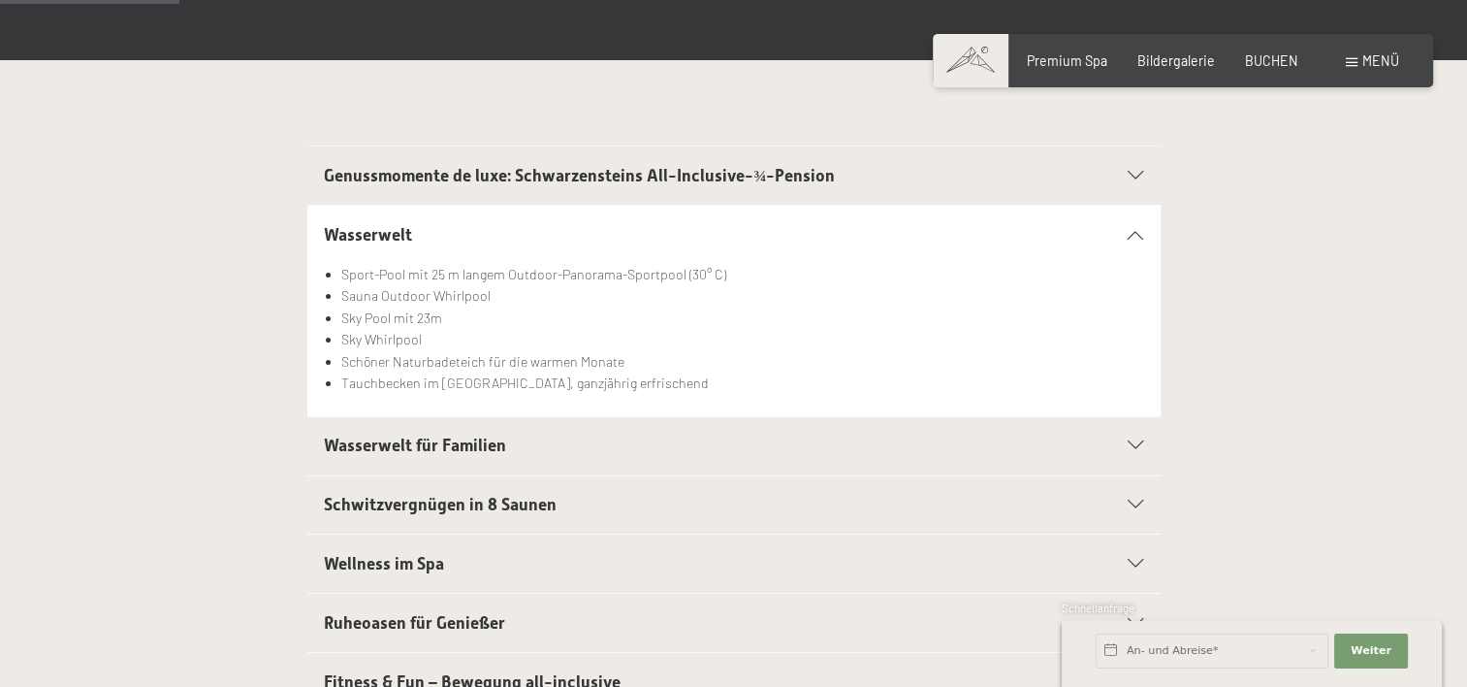
click at [1137, 231] on icon at bounding box center [1136, 234] width 16 height 9
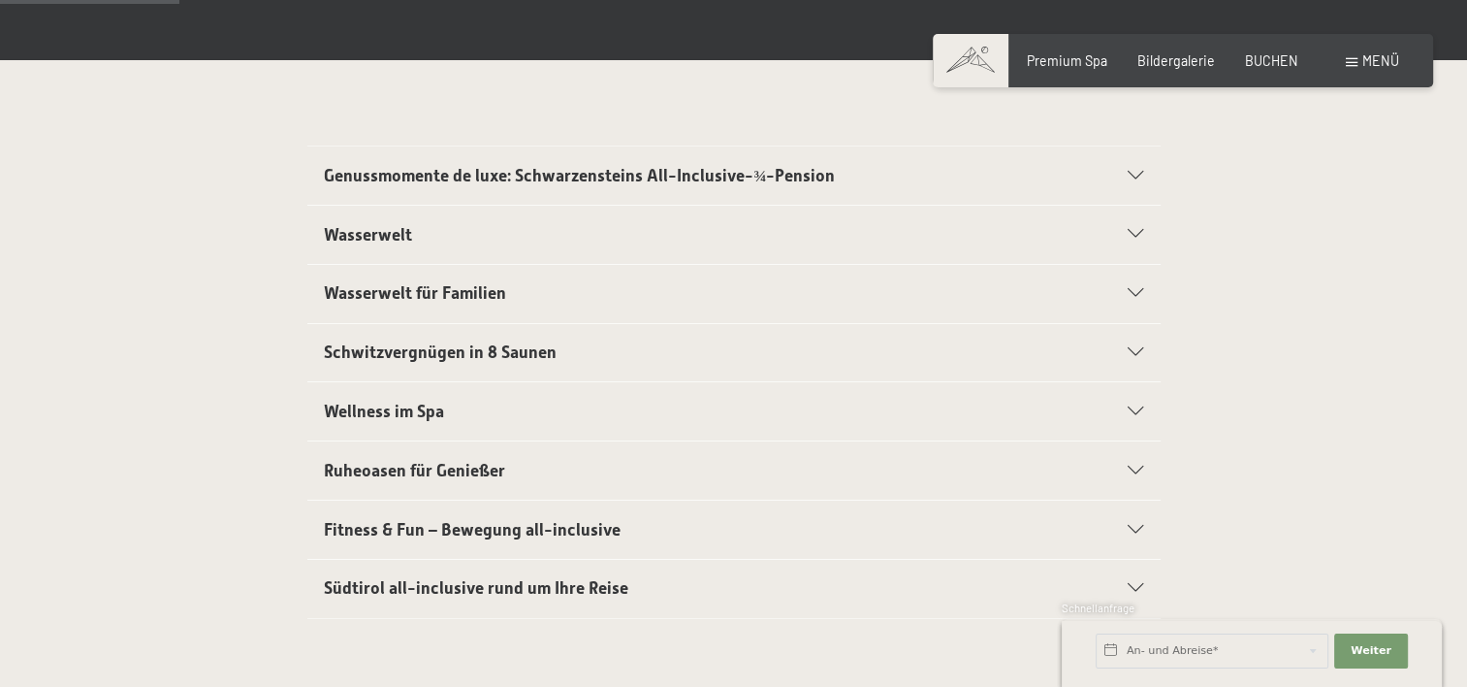
click at [1133, 349] on icon at bounding box center [1136, 352] width 16 height 9
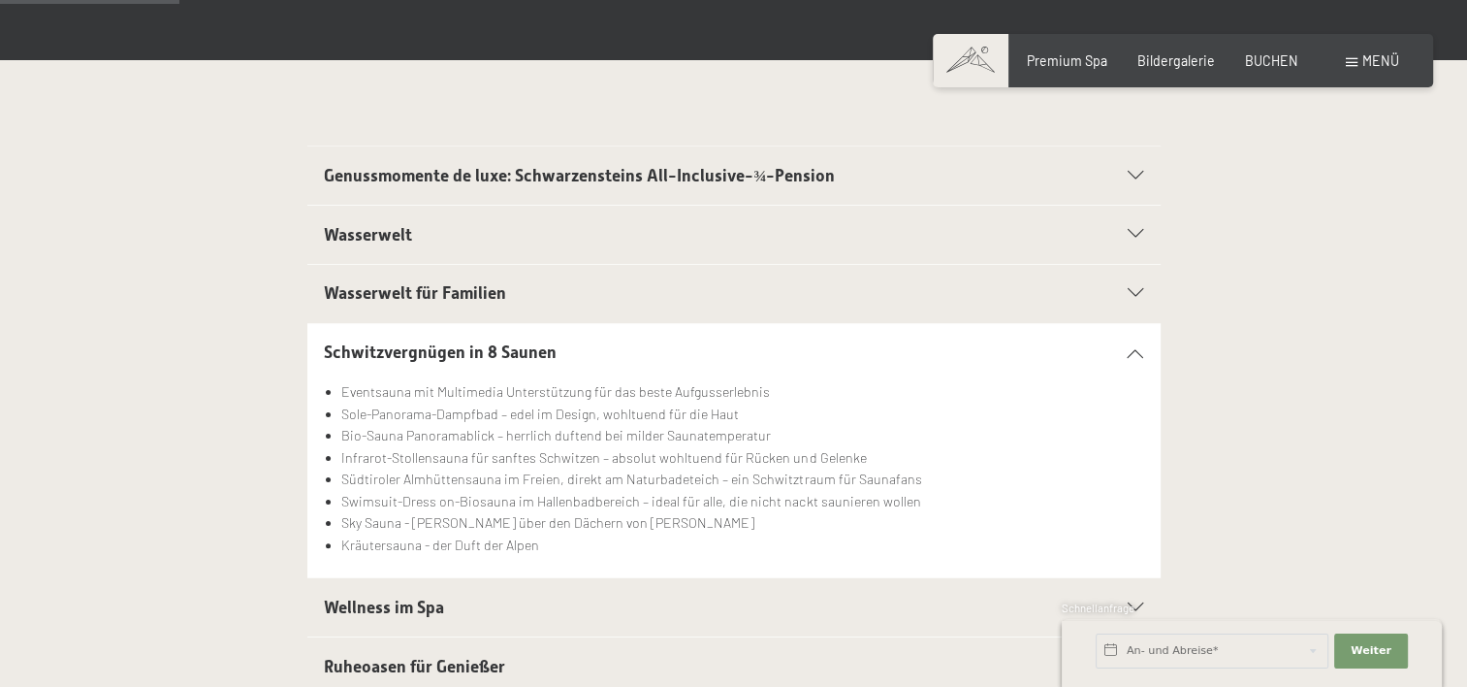
click at [1140, 356] on div "Schwitzvergnügen in 8 Saunen" at bounding box center [733, 353] width 819 height 58
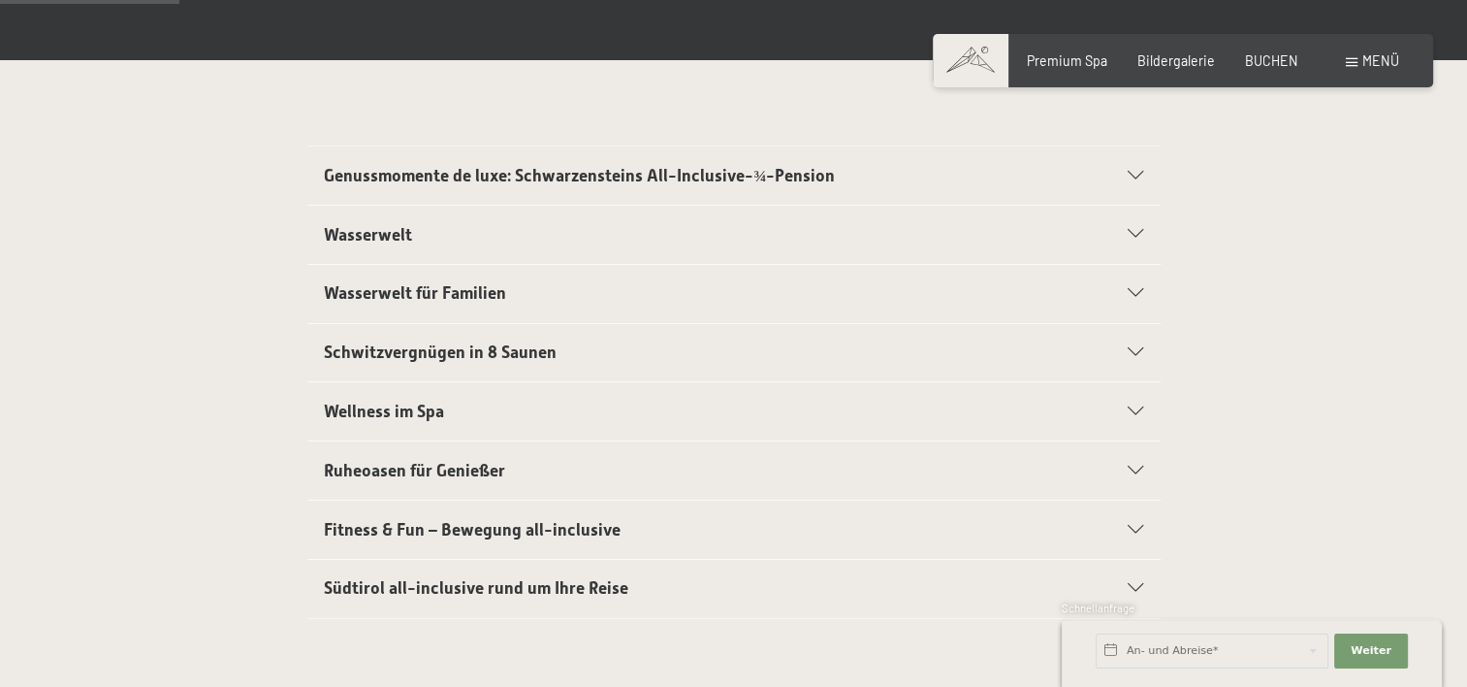
click at [1141, 409] on icon at bounding box center [1136, 411] width 16 height 9
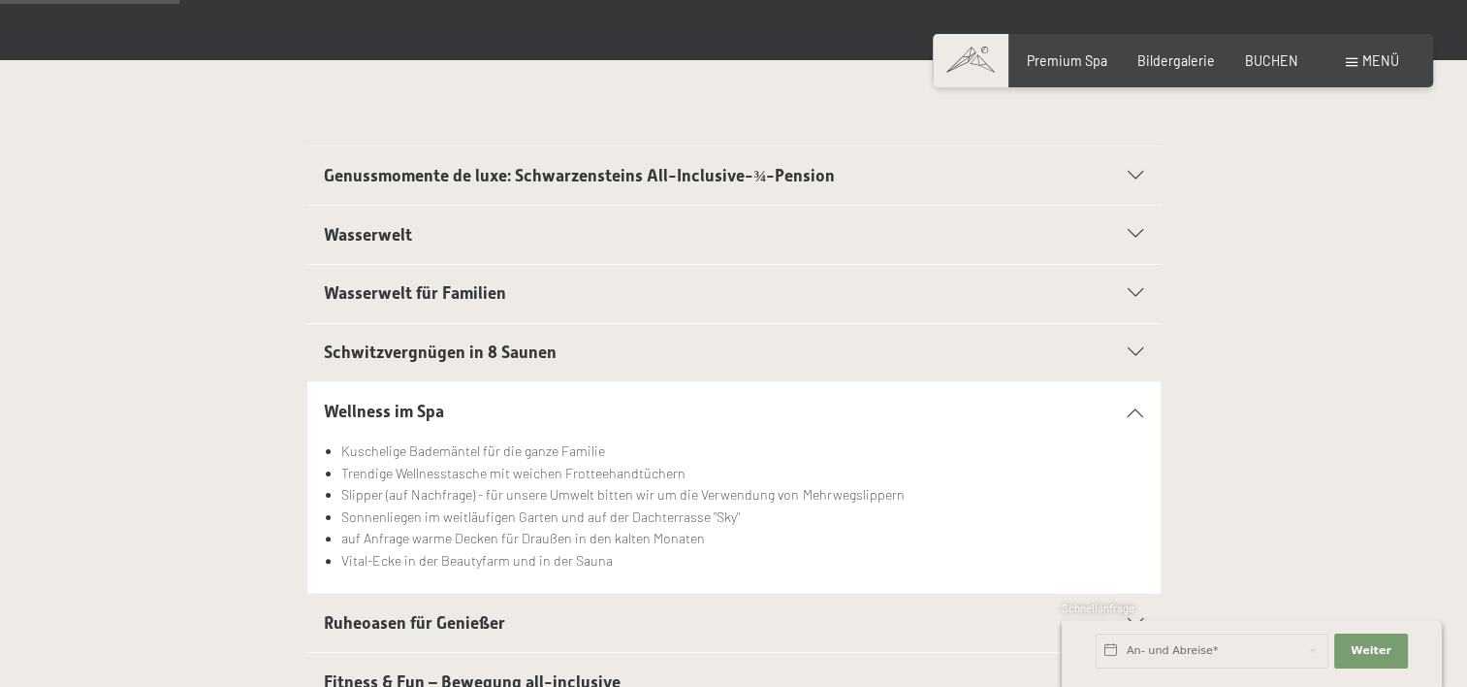
click at [1134, 409] on icon at bounding box center [1136, 411] width 16 height 9
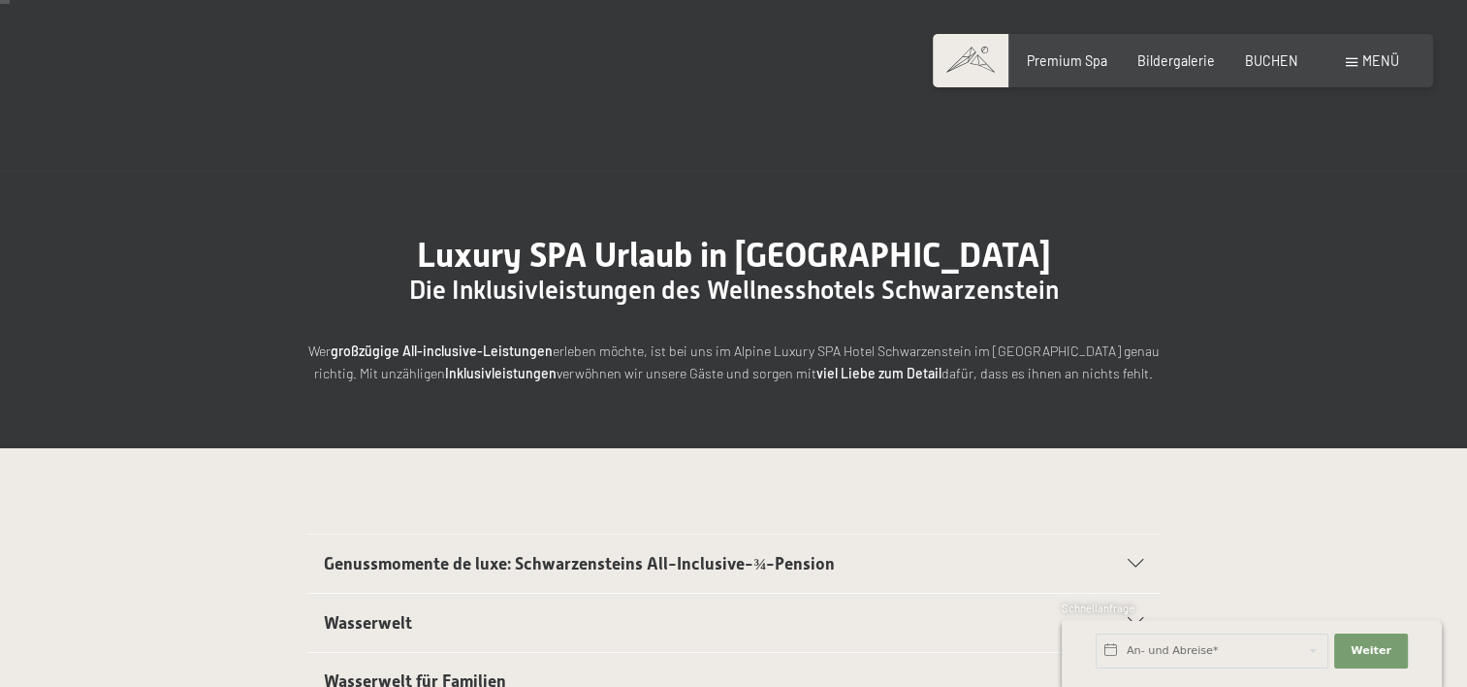
scroll to position [0, 0]
